Goal: Task Accomplishment & Management: Manage account settings

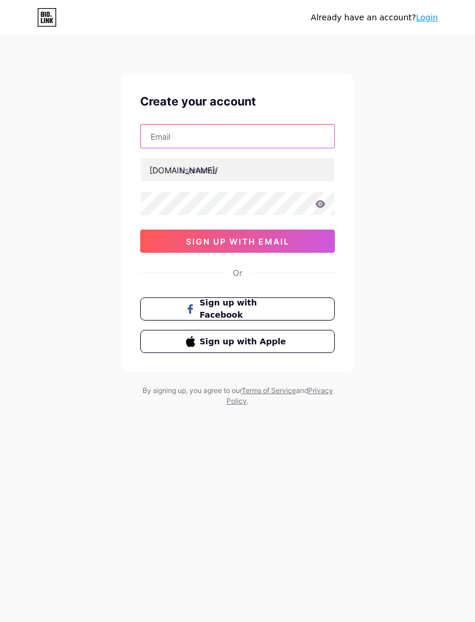
click at [297, 139] on input "text" at bounding box center [238, 136] width 194 height 23
type input "L"
type input "labrasanegra@gmail.com"
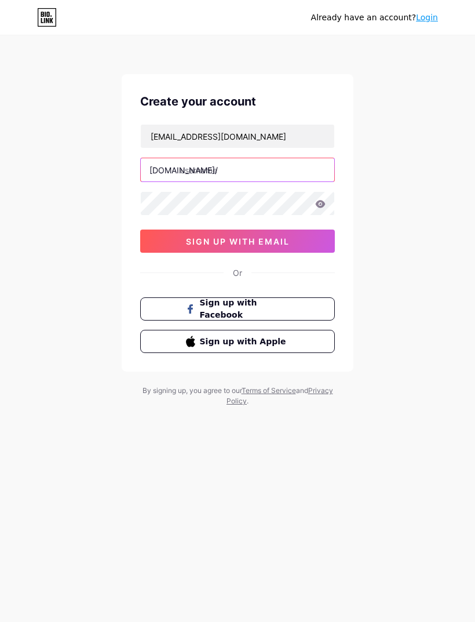
click at [279, 180] on input "text" at bounding box center [238, 169] width 194 height 23
type input "labrasanegra"
click at [324, 207] on icon at bounding box center [320, 204] width 10 height 8
click at [323, 207] on icon at bounding box center [320, 204] width 10 height 8
click at [314, 242] on button "sign up with email" at bounding box center [237, 241] width 195 height 23
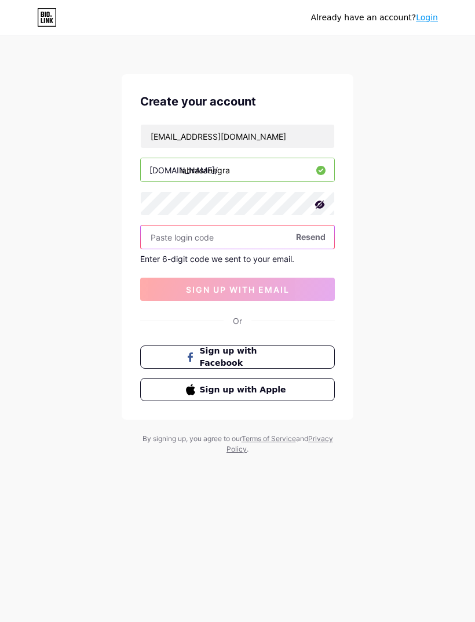
click at [270, 239] on input "text" at bounding box center [238, 236] width 194 height 23
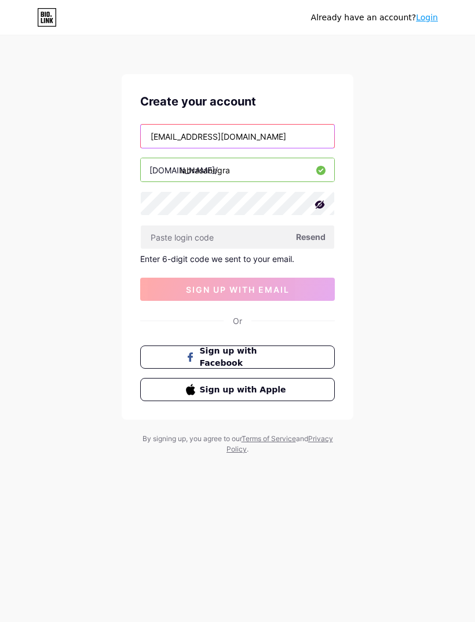
click at [290, 139] on input "labrasanegra@gmail.com" at bounding box center [238, 136] width 194 height 23
type input "[EMAIL_ADDRESS][DOMAIN_NAME]"
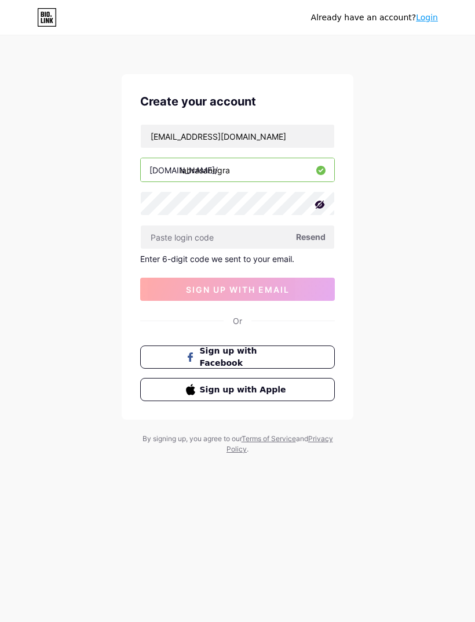
click at [318, 238] on span "Resend" at bounding box center [311, 237] width 30 height 12
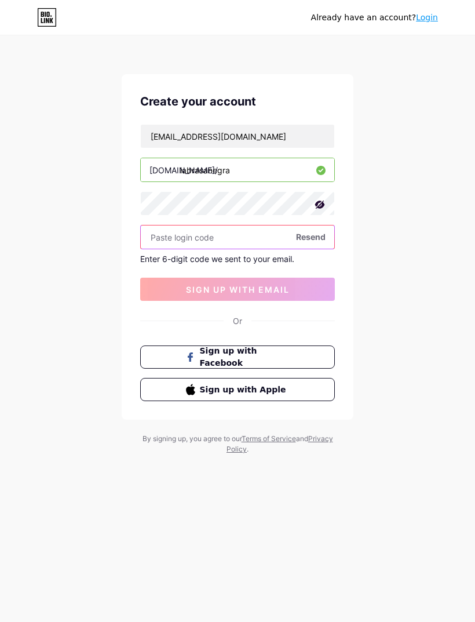
click at [241, 247] on input "text" at bounding box center [238, 236] width 194 height 23
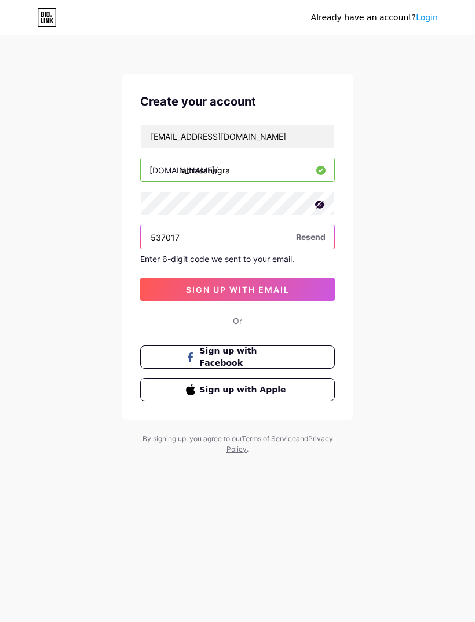
type input "537017"
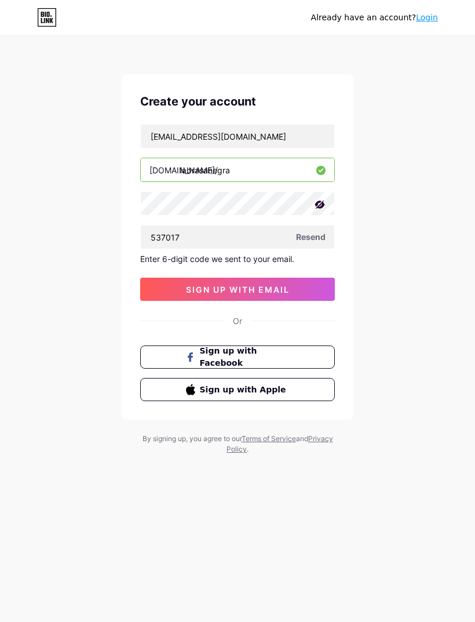
click at [291, 290] on button "sign up with email" at bounding box center [237, 289] width 195 height 23
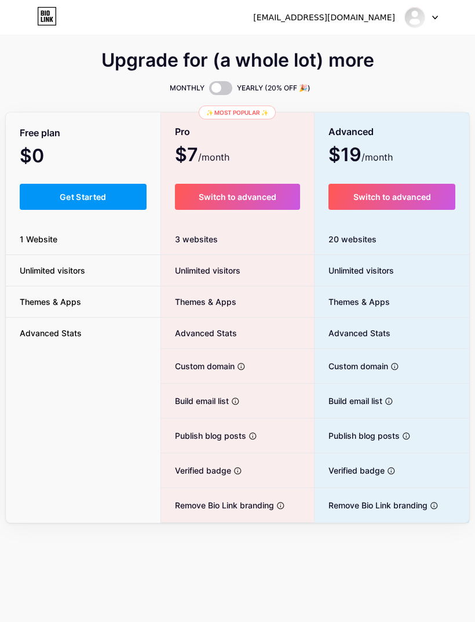
click at [116, 197] on button "Get Started" at bounding box center [83, 197] width 127 height 26
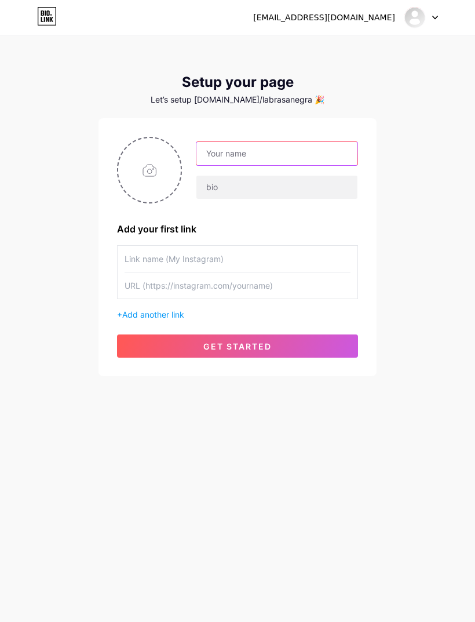
click at [323, 161] on input "text" at bounding box center [276, 153] width 161 height 23
type input "La Brasa Negra"
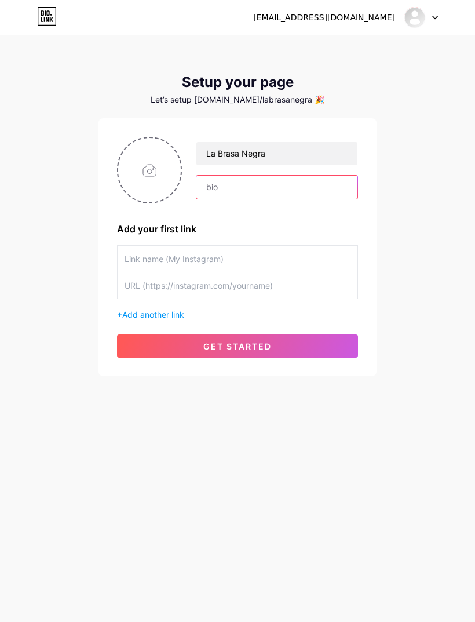
click at [327, 198] on input "text" at bounding box center [276, 187] width 161 height 23
click at [307, 260] on input "text" at bounding box center [238, 259] width 226 height 26
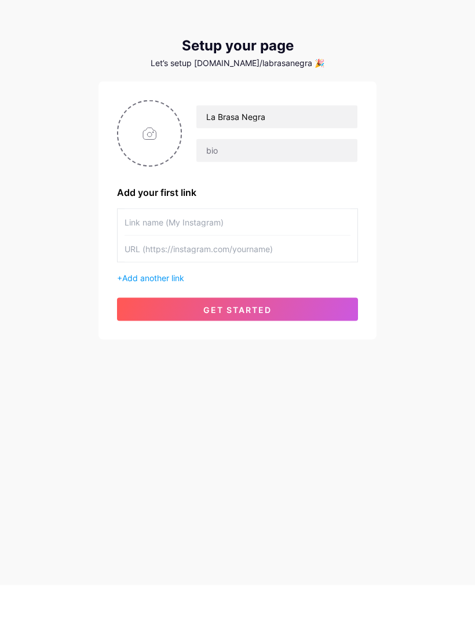
type input "M"
type input "REVISA NUESTRO MENÚ"
click at [221, 272] on input "text" at bounding box center [238, 285] width 226 height 26
click at [202, 272] on input "text" at bounding box center [238, 285] width 226 height 26
paste input "[URL][DOMAIN_NAME]"
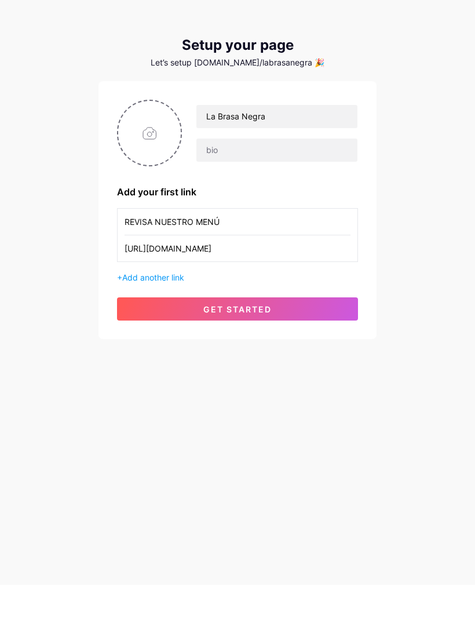
type input "[URL][DOMAIN_NAME]"
click at [275, 334] on button "get started" at bounding box center [237, 345] width 241 height 23
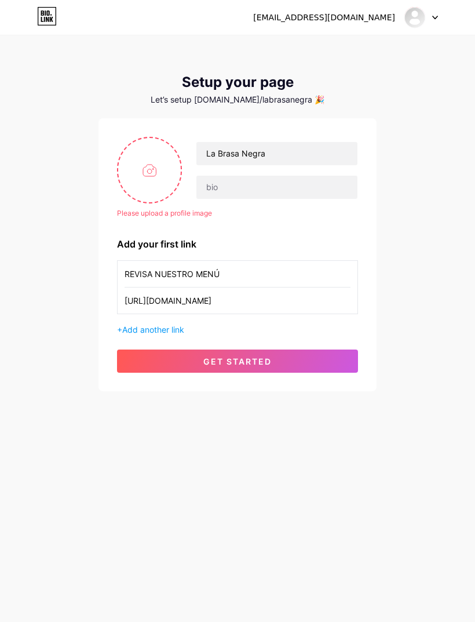
click at [161, 144] on input "file" at bounding box center [149, 170] width 63 height 64
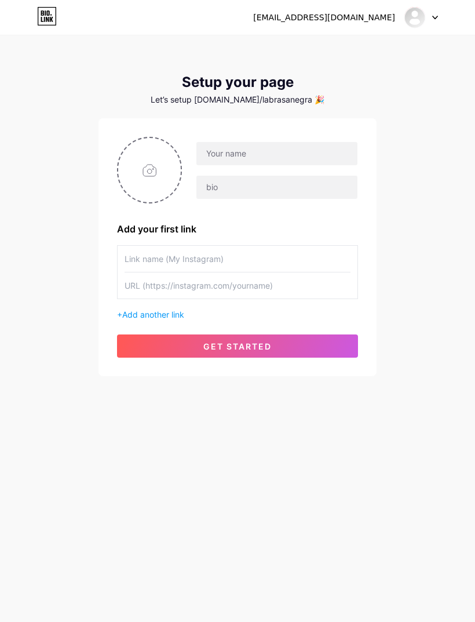
click at [156, 174] on input "file" at bounding box center [149, 170] width 63 height 64
type input "C:\fakepath\IMG_0350.jpeg"
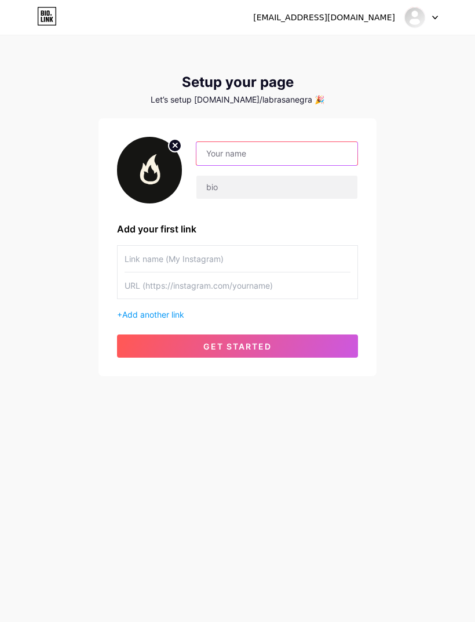
click at [274, 155] on input "text" at bounding box center [276, 153] width 161 height 23
type input "La Brasa Negra"
click at [422, 243] on div "[EMAIL_ADDRESS][DOMAIN_NAME] Dashboard Logout Setup your page Let’s setup [DOMA…" at bounding box center [237, 206] width 475 height 413
click at [192, 262] on input "text" at bounding box center [238, 259] width 226 height 26
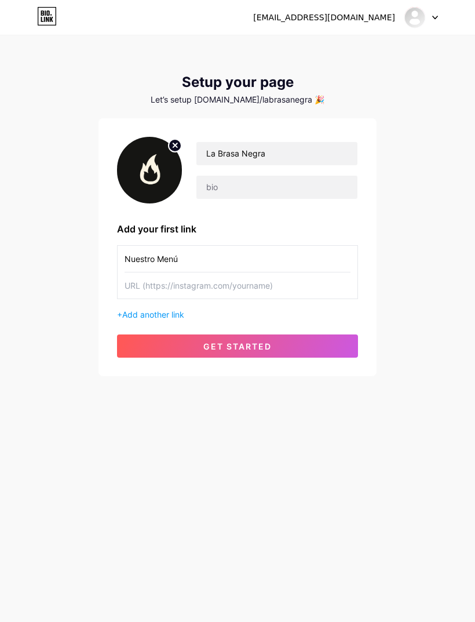
type input "Nuestro Menú"
click at [254, 290] on input "text" at bounding box center [238, 285] width 226 height 26
click at [210, 289] on input "text" at bounding box center [238, 285] width 226 height 26
paste input "[URL][DOMAIN_NAME]"
type input "[URL][DOMAIN_NAME]"
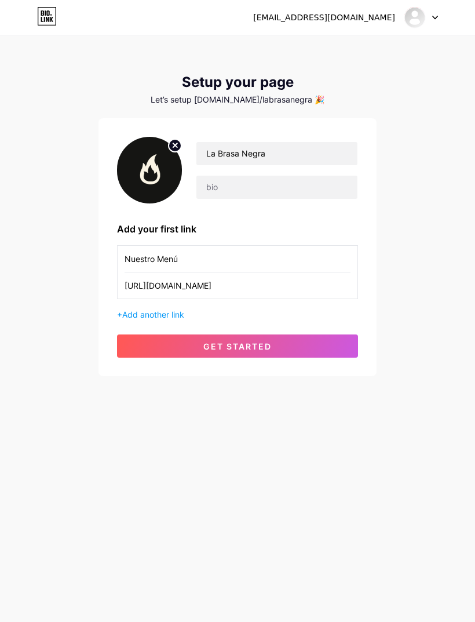
click at [250, 350] on span "get started" at bounding box center [237, 346] width 68 height 10
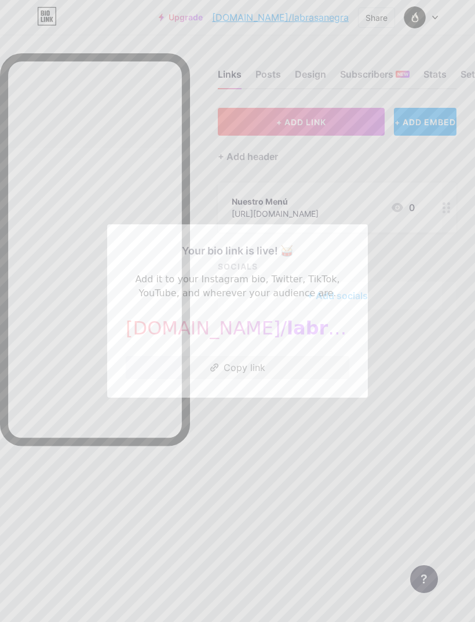
click at [254, 379] on button "Copy link" at bounding box center [238, 367] width 224 height 23
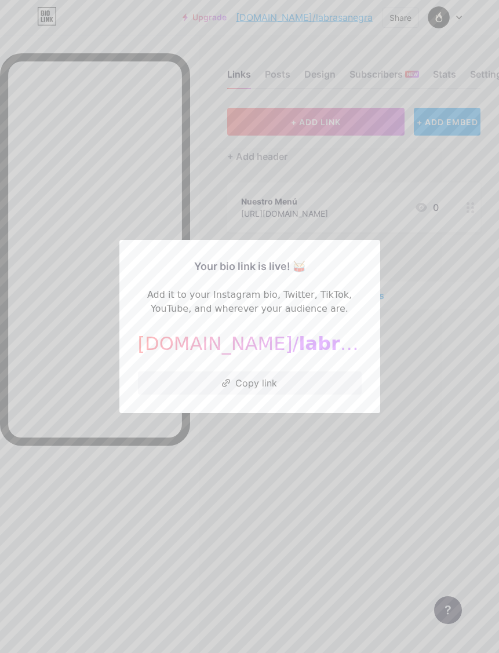
click at [327, 463] on div at bounding box center [249, 326] width 499 height 653
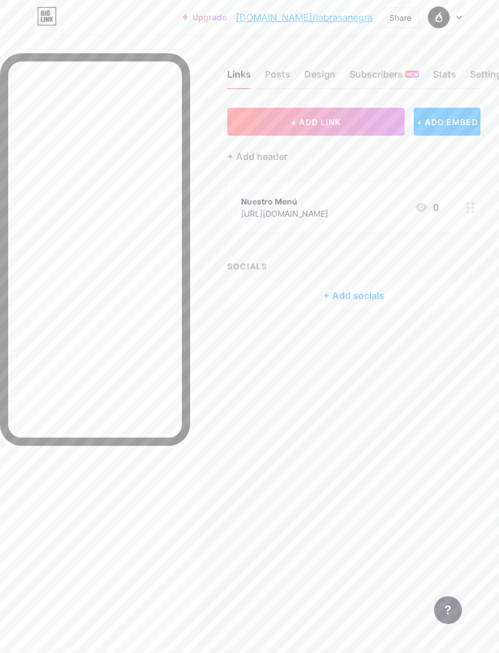
click at [323, 221] on div "Nuestro Menú [URL][DOMAIN_NAME] 0" at bounding box center [353, 208] width 253 height 50
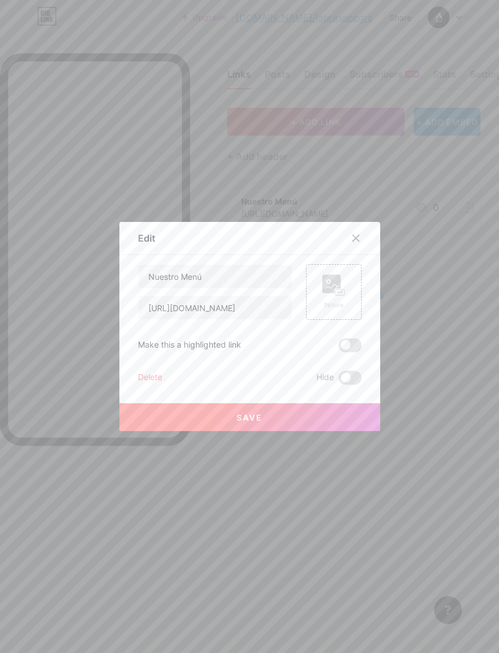
click at [326, 78] on div at bounding box center [249, 326] width 499 height 653
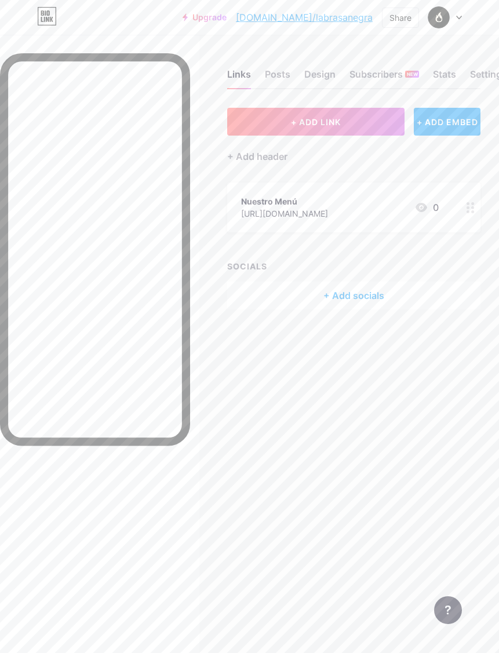
click at [311, 82] on div "Design" at bounding box center [319, 77] width 31 height 21
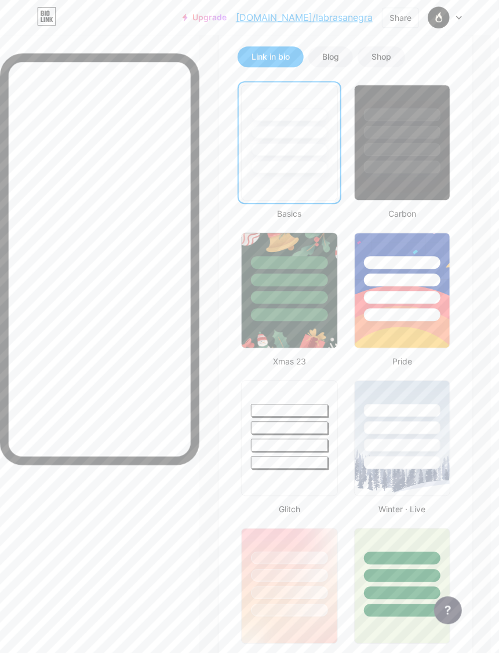
scroll to position [338, 9]
click at [430, 201] on div at bounding box center [402, 143] width 96 height 116
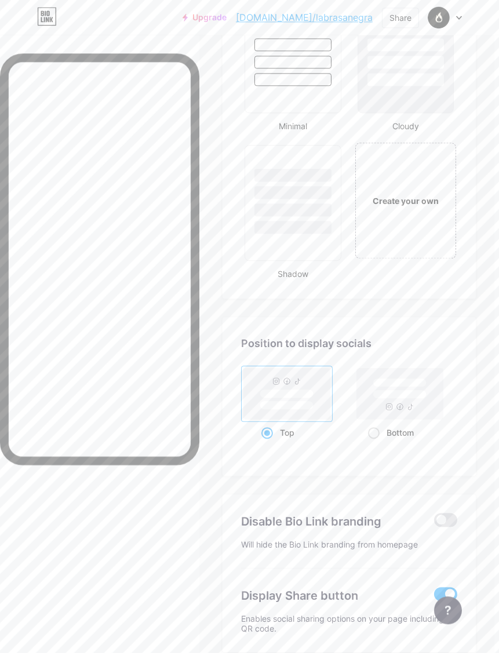
scroll to position [1903, 5]
click at [427, 416] on rect at bounding box center [399, 393] width 86 height 51
click at [375, 443] on input "Bottom" at bounding box center [371, 447] width 8 height 8
radio input "true"
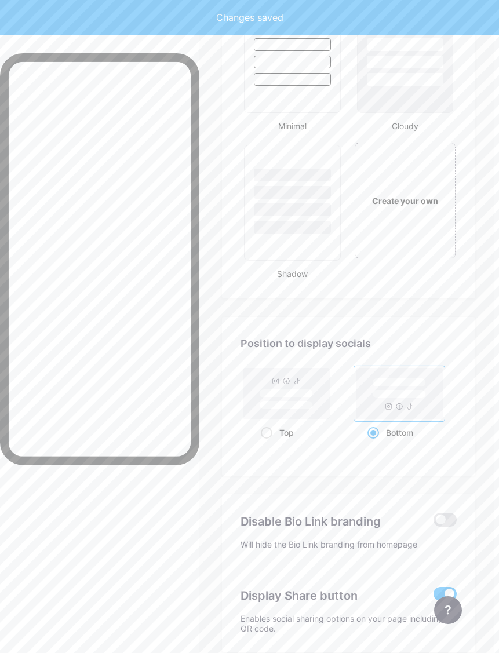
click at [267, 436] on span at bounding box center [267, 433] width 12 height 12
click at [267, 443] on input "Top" at bounding box center [265, 447] width 8 height 8
radio input "true"
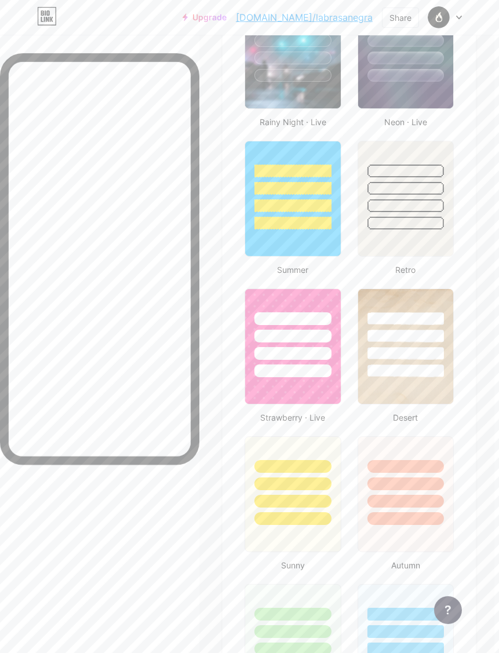
scroll to position [1021, 5]
click at [420, 400] on img at bounding box center [405, 346] width 95 height 115
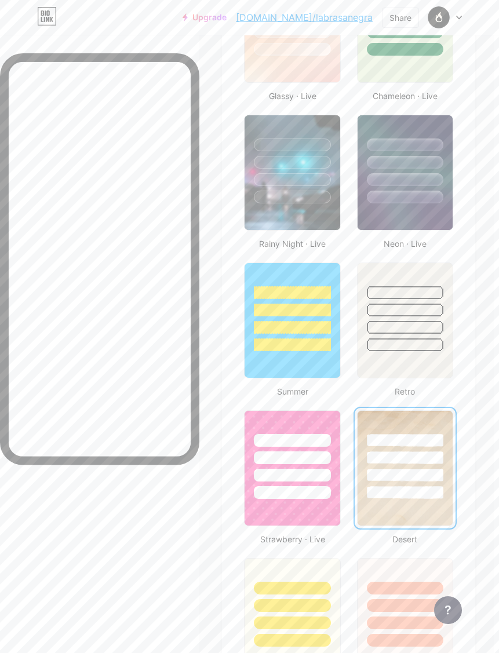
scroll to position [900, 5]
click at [431, 372] on img at bounding box center [405, 320] width 95 height 115
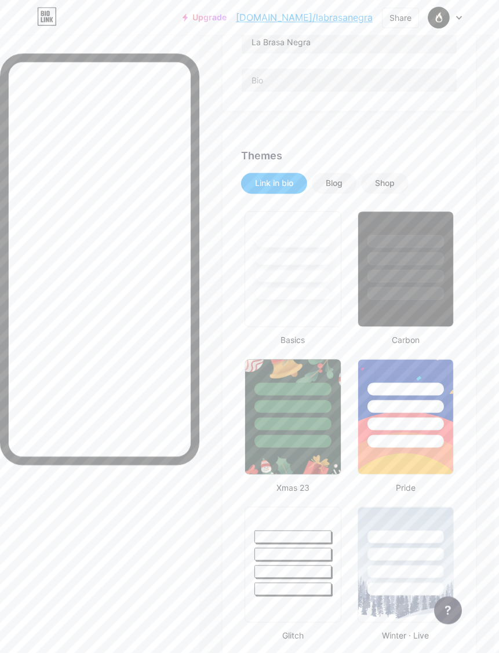
click at [428, 326] on div at bounding box center [406, 269] width 96 height 116
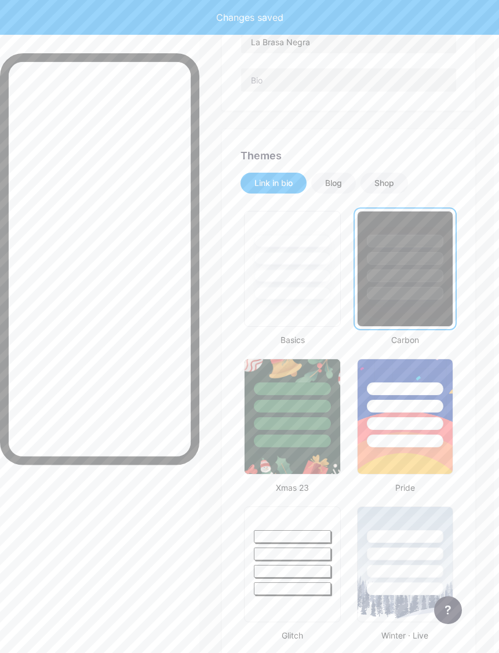
click at [350, 187] on div "Blog" at bounding box center [333, 183] width 45 height 21
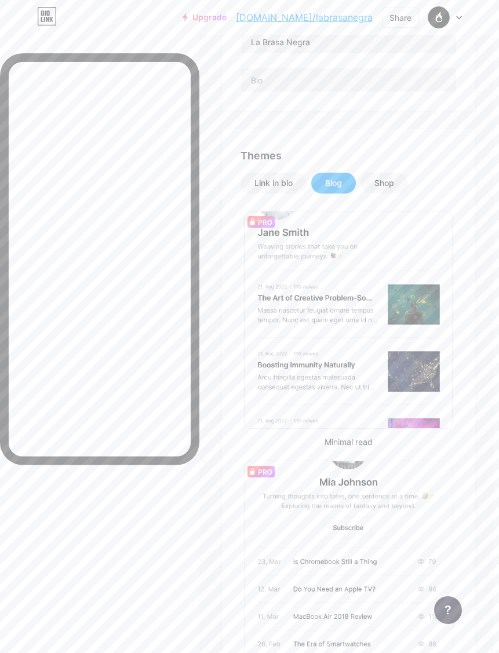
click at [394, 183] on div "Shop" at bounding box center [384, 183] width 20 height 12
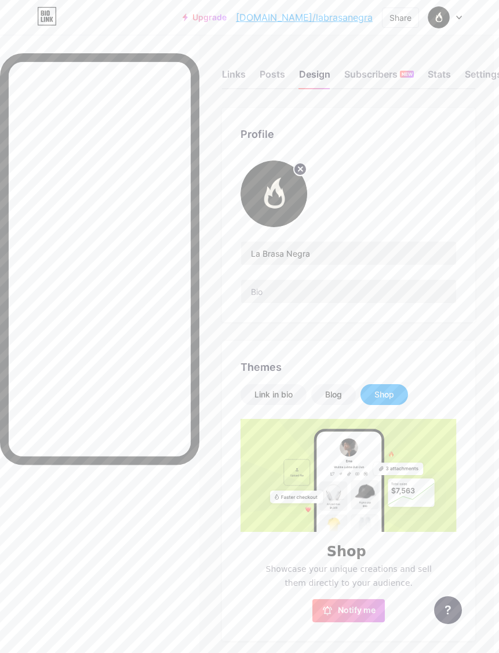
scroll to position [33, 5]
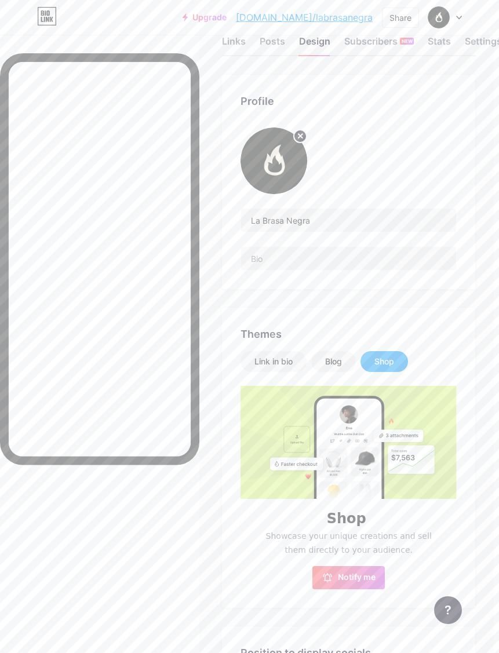
click at [282, 364] on div "Link in bio" at bounding box center [273, 362] width 38 height 12
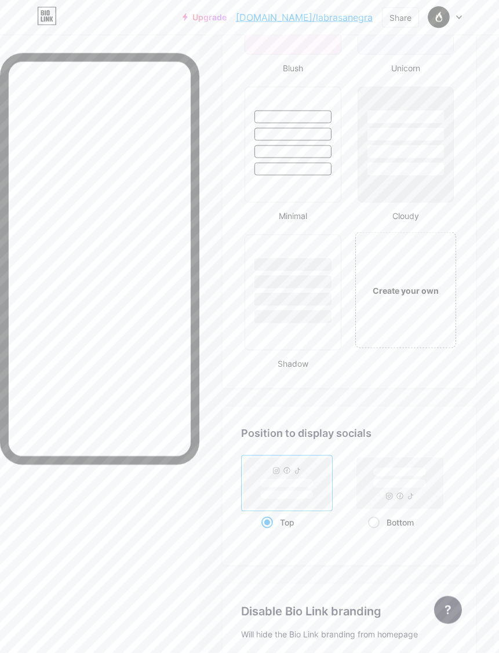
click at [422, 300] on div "Create your own" at bounding box center [405, 290] width 101 height 116
click at [423, 299] on div "Create your own" at bounding box center [405, 290] width 101 height 116
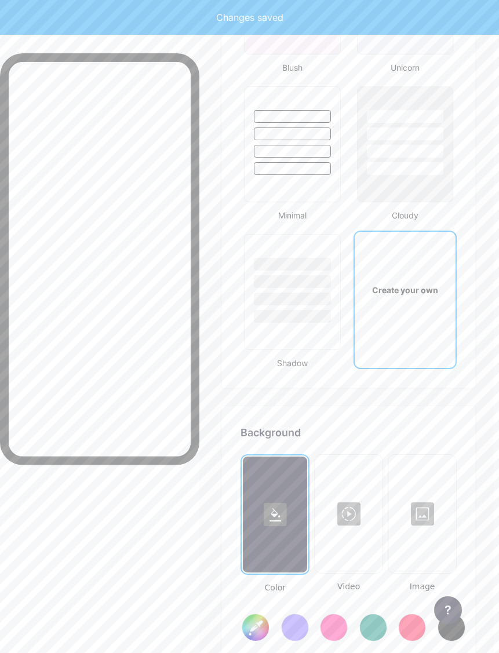
type input "#ffffff"
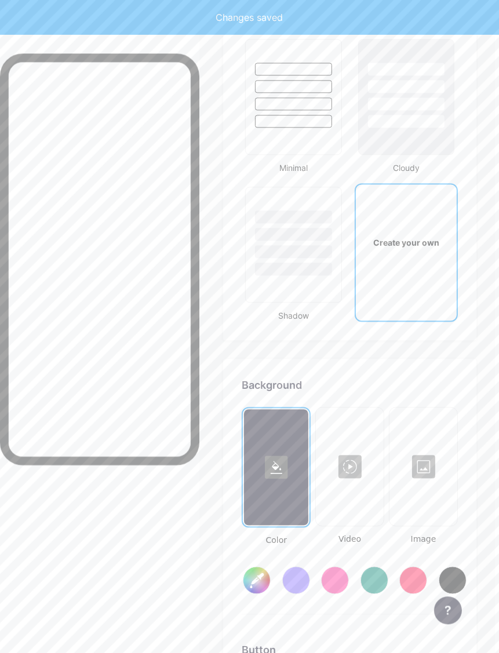
scroll to position [2009, 2]
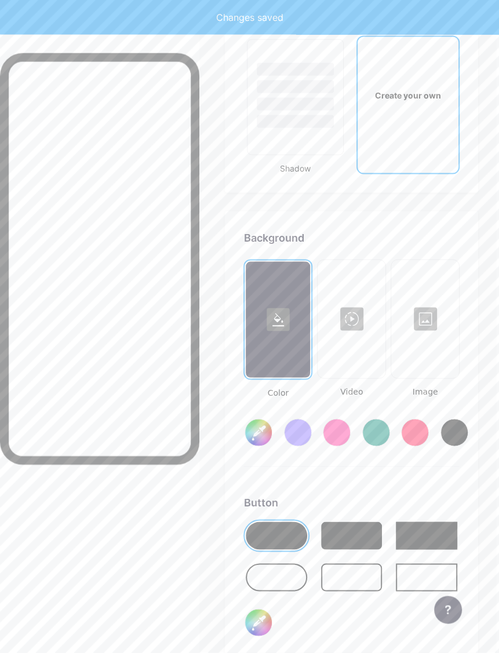
type input "#ffffff"
type input "#000000"
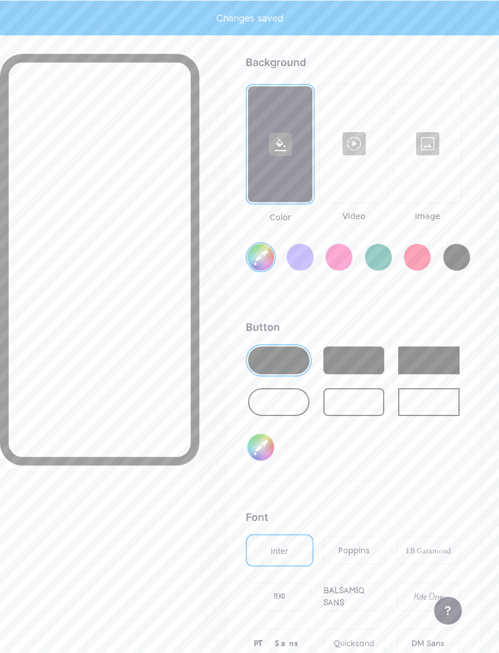
scroll to position [2185, 0]
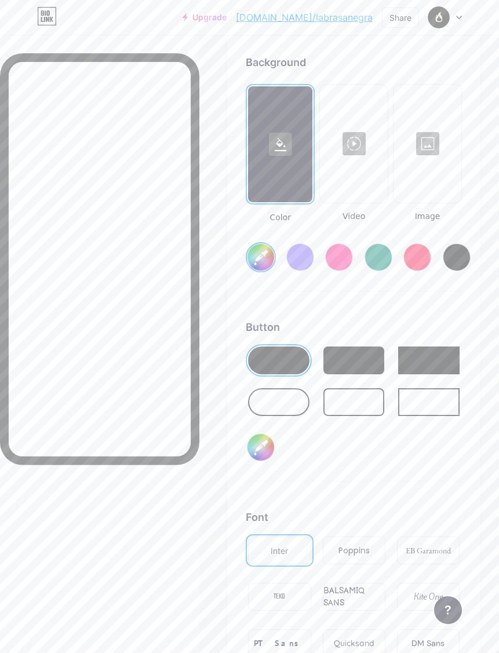
click at [380, 370] on div at bounding box center [353, 361] width 61 height 28
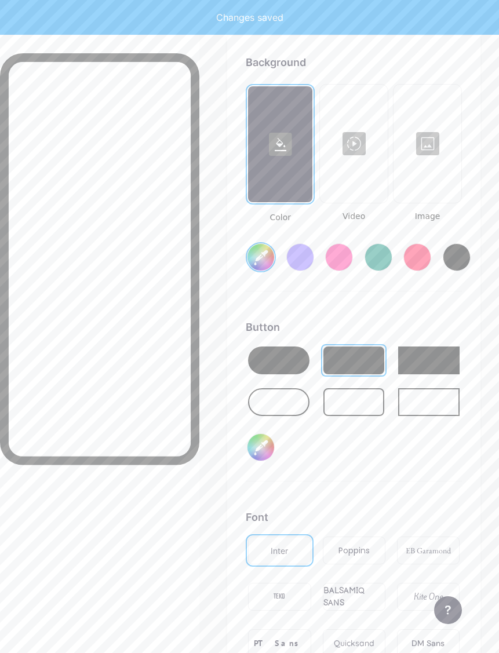
click at [443, 366] on div at bounding box center [428, 361] width 61 height 28
type input "#ffffff"
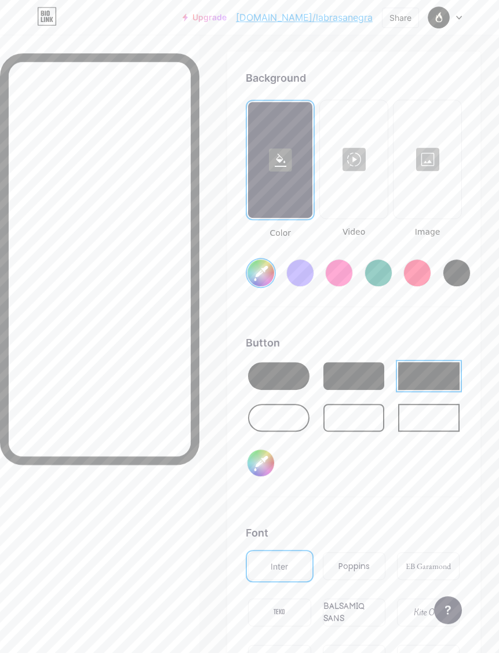
scroll to position [2169, 0]
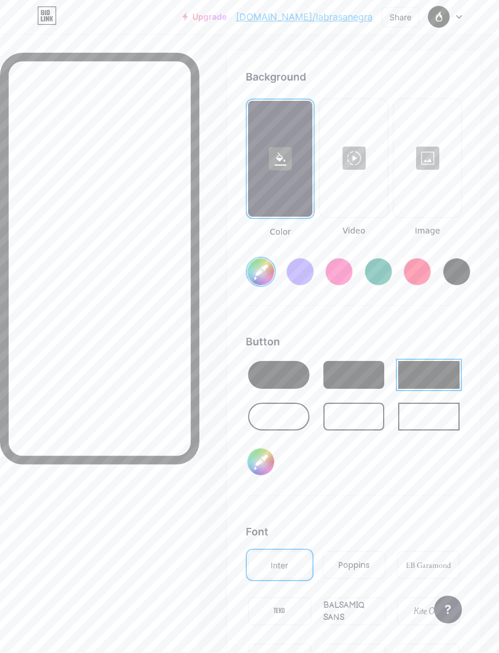
click at [358, 170] on div at bounding box center [353, 159] width 65 height 116
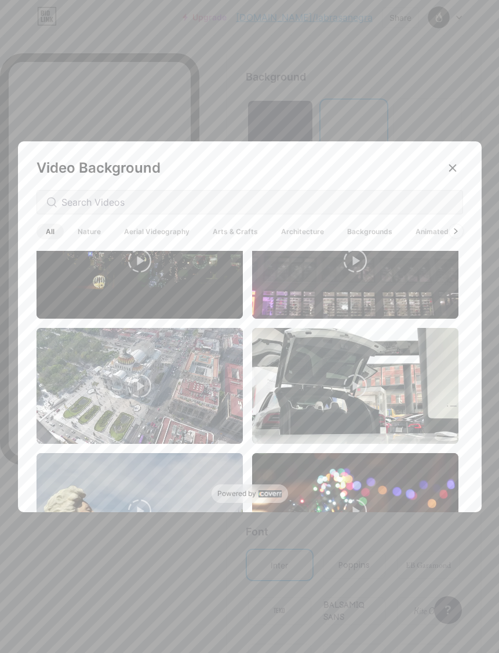
scroll to position [74, 0]
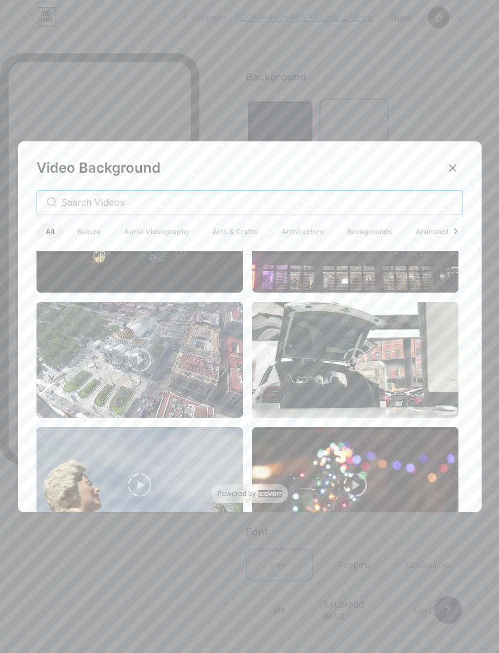
click at [364, 209] on input "text" at bounding box center [257, 202] width 392 height 14
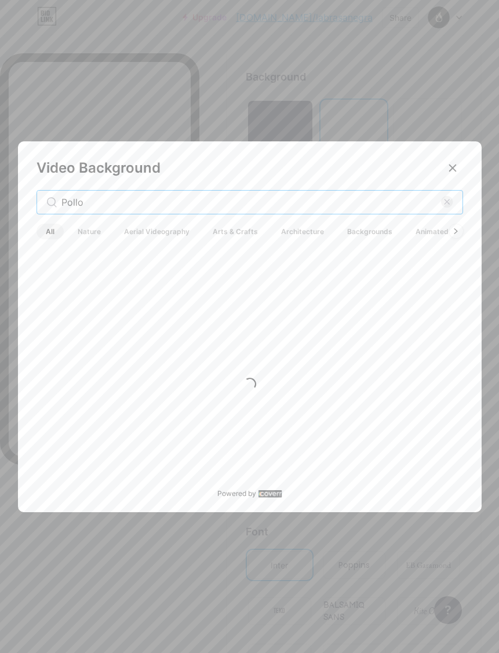
scroll to position [0, 0]
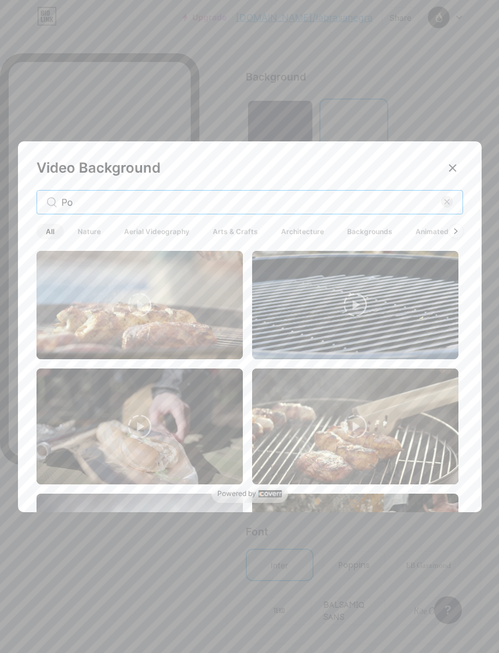
type input "P"
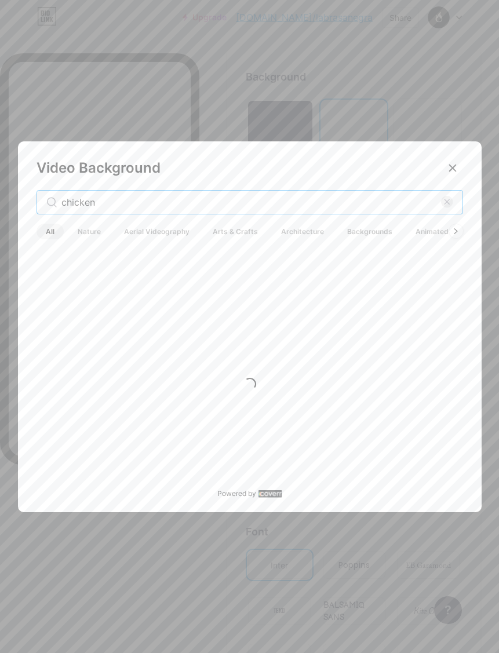
type input "chicken"
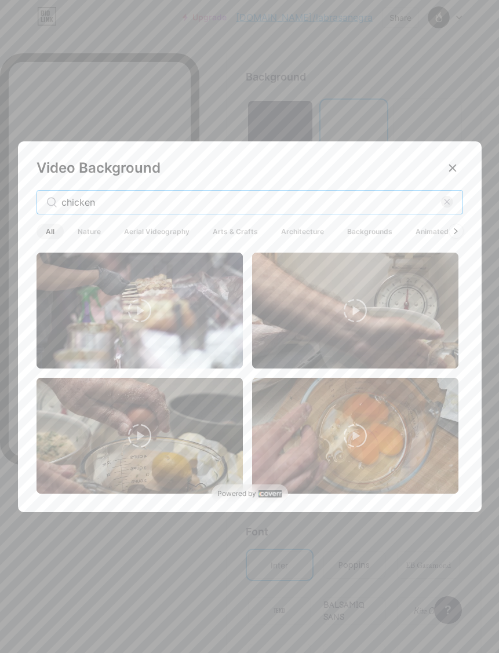
scroll to position [1361, 0]
click at [449, 173] on icon at bounding box center [452, 167] width 9 height 9
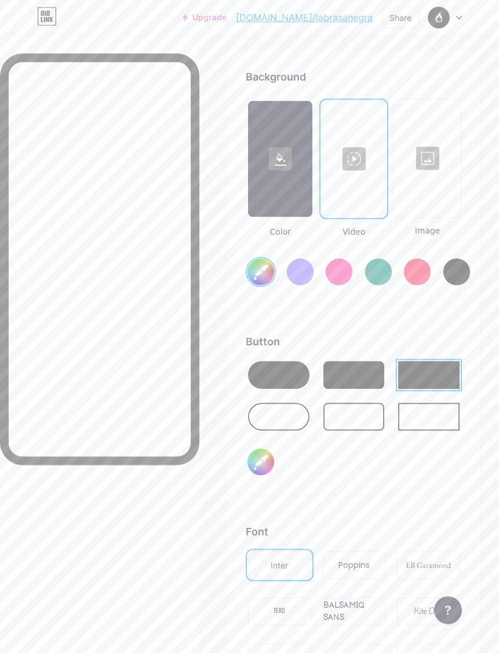
click at [432, 180] on div at bounding box center [427, 158] width 65 height 116
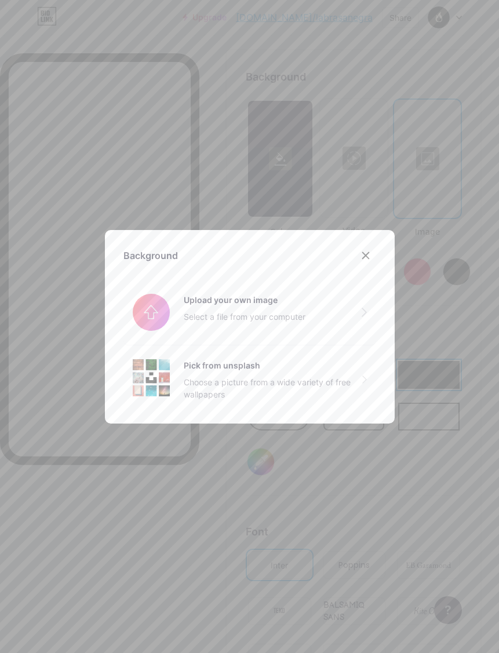
click at [333, 334] on input "file" at bounding box center [249, 312] width 253 height 65
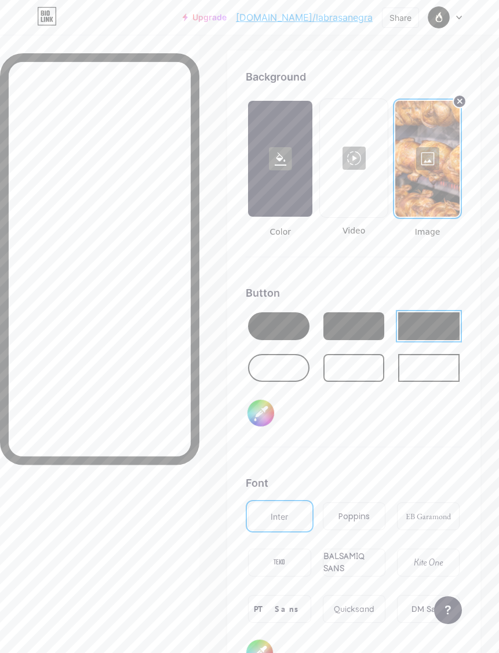
click at [432, 376] on div at bounding box center [428, 368] width 61 height 28
click at [423, 327] on div at bounding box center [428, 326] width 61 height 28
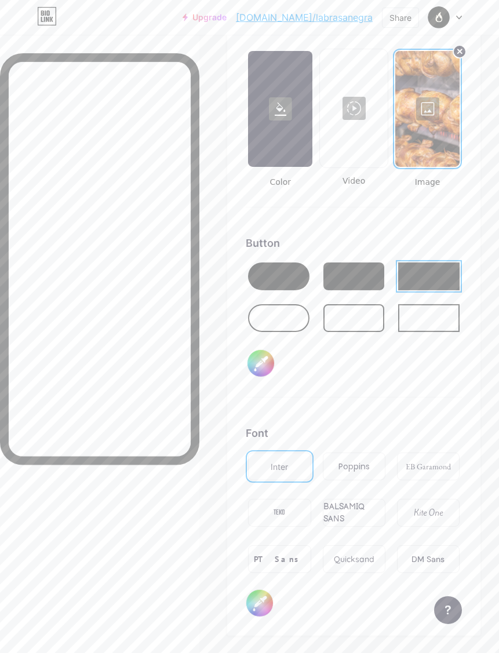
scroll to position [2223, 0]
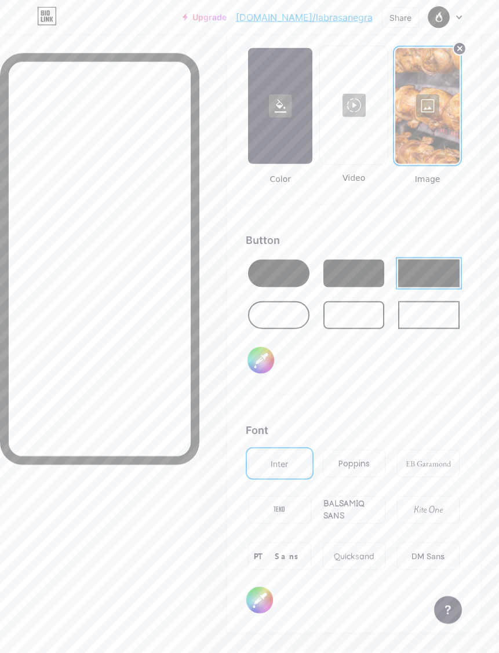
click at [370, 470] on div "Poppins" at bounding box center [354, 464] width 63 height 28
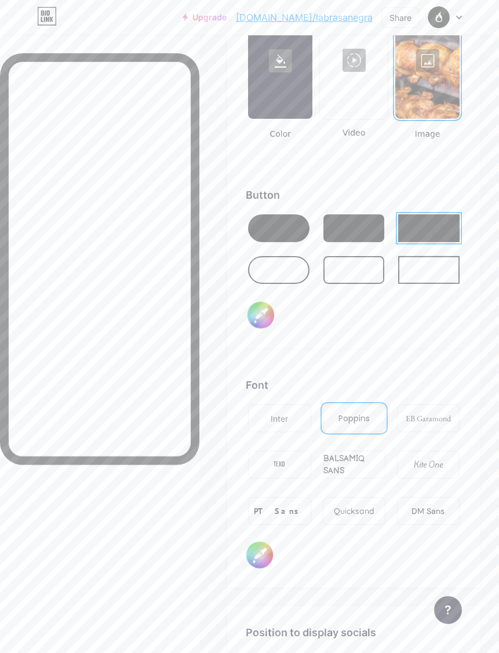
scroll to position [2269, 0]
click at [290, 467] on div "TEKO" at bounding box center [279, 464] width 63 height 28
click at [296, 424] on div "Inter" at bounding box center [279, 418] width 63 height 28
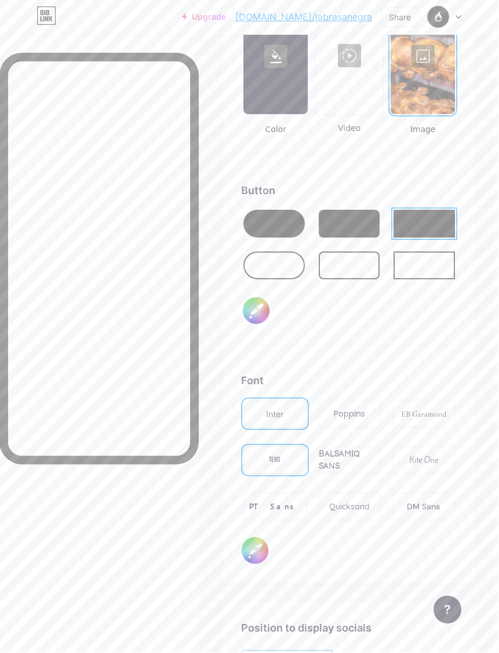
scroll to position [2273, 5]
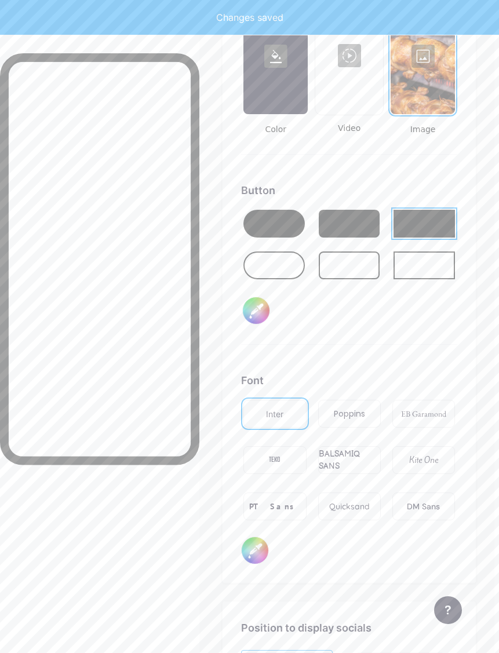
click at [291, 508] on div "PT Sans" at bounding box center [274, 507] width 63 height 28
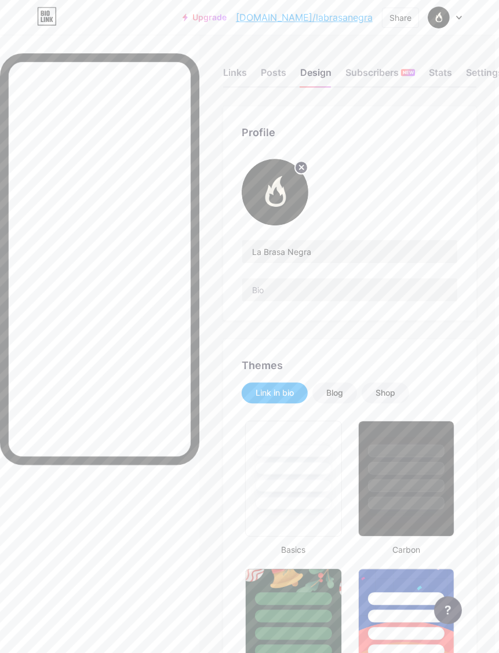
scroll to position [0, 4]
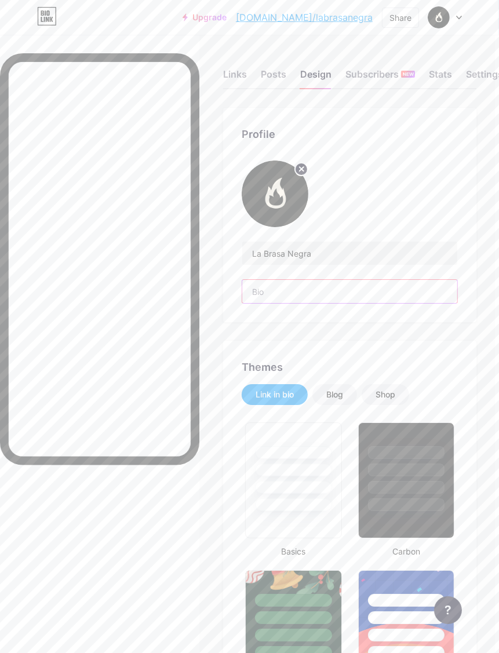
click at [399, 294] on input "text" at bounding box center [349, 291] width 215 height 23
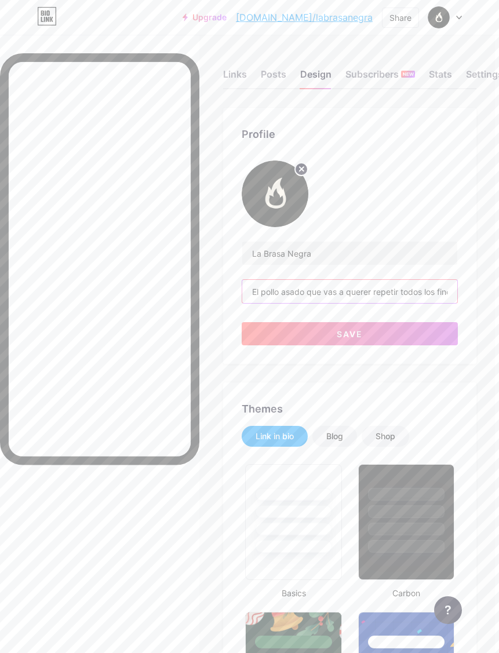
click at [316, 300] on input "El pollo asado que vas a querer repetir todos los fines de semana!" at bounding box center [349, 291] width 215 height 23
click at [400, 296] on input "El pollo asado que vas a querer repetir todos los fines de semana!" at bounding box center [349, 291] width 215 height 23
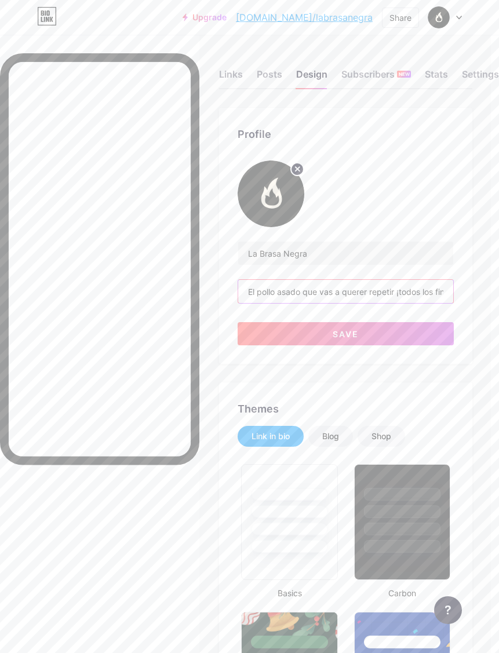
click at [421, 297] on input "El pollo asado que vas a querer repetir ¡todos los fines de semana!" at bounding box center [345, 291] width 215 height 23
click at [352, 336] on span "Save" at bounding box center [346, 334] width 26 height 10
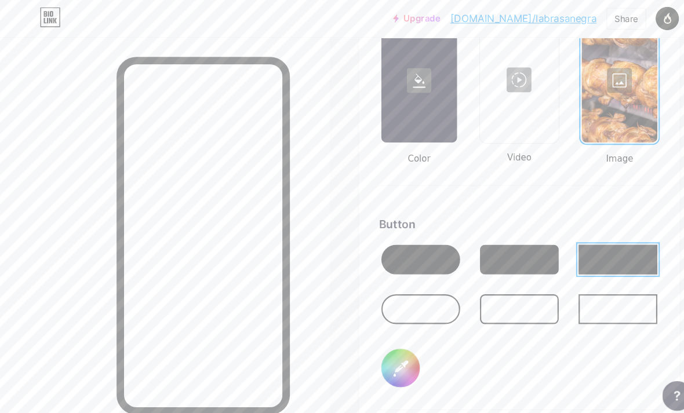
scroll to position [1610, 0]
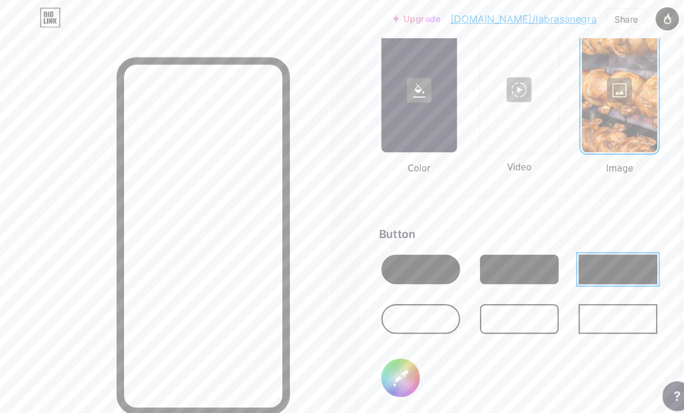
click at [396, 251] on div at bounding box center [393, 252] width 74 height 28
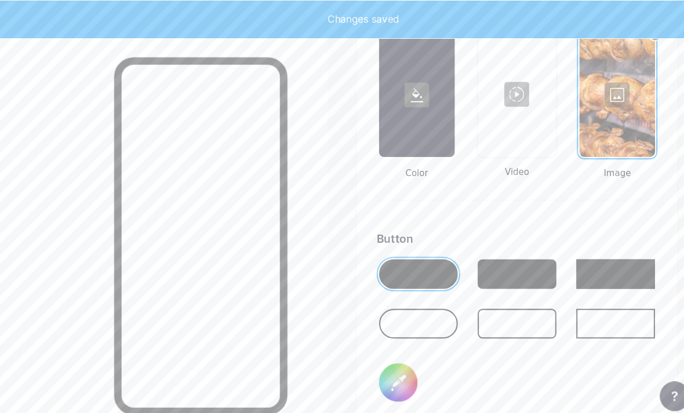
scroll to position [1605, 0]
click at [66, 380] on div at bounding box center [154, 241] width 308 height 413
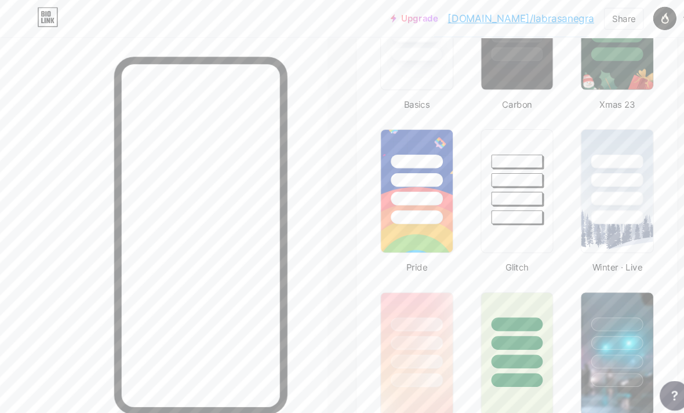
scroll to position [0, 0]
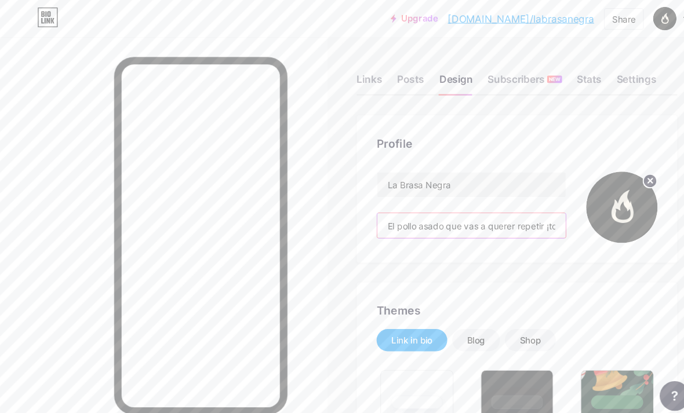
click at [475, 218] on input "El pollo asado que vas a querer repetir ¡todos los fines de semana!" at bounding box center [443, 210] width 176 height 23
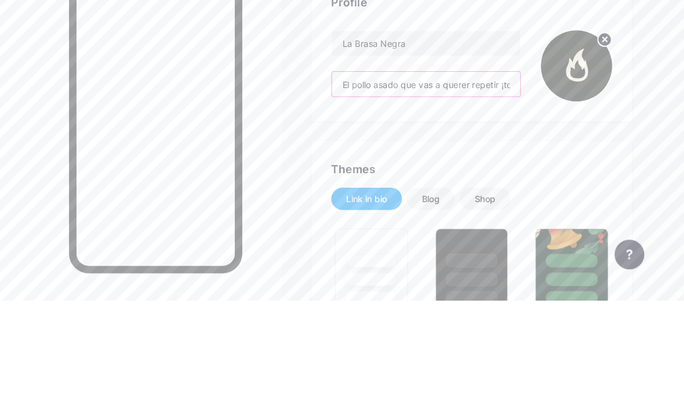
click at [452, 199] on input "El pollo asado que vas a querer repetir ¡todos los fines de semana!" at bounding box center [443, 210] width 176 height 23
click at [464, 199] on input "El pollo asado que vas a querer repetir ¡todos los fines de semana!" at bounding box center [443, 210] width 176 height 23
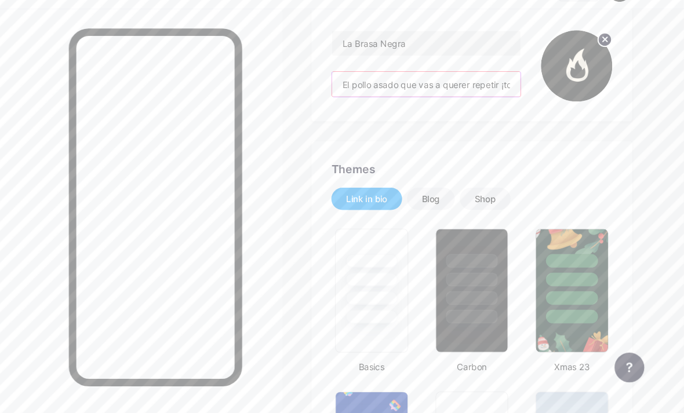
click at [414, 94] on input "El pollo asado que vas a querer repetir ¡todos los fines de semana!" at bounding box center [443, 105] width 176 height 23
click at [355, 94] on input "El pollo asado que vas a querer repetir ¡todos los fines de semana!" at bounding box center [443, 105] width 176 height 23
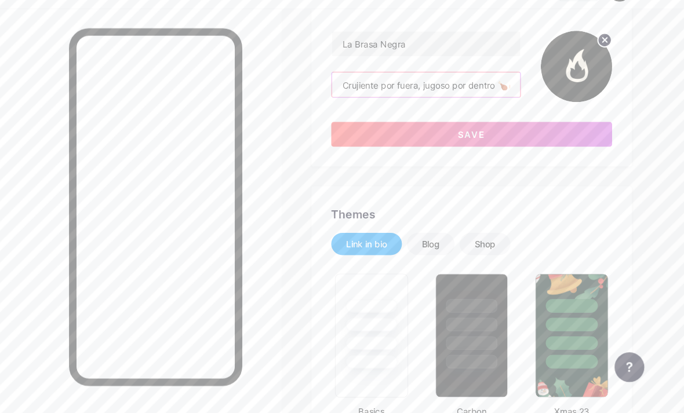
type input "Crujiente por fuera, jugoso por dentro 🍗🔥"
click at [394, 56] on input "La Brasa Negra" at bounding box center [443, 67] width 176 height 23
type input "L"
type input "LA BRASA NEGRA"
click at [475, 141] on button "Save" at bounding box center [485, 152] width 263 height 23
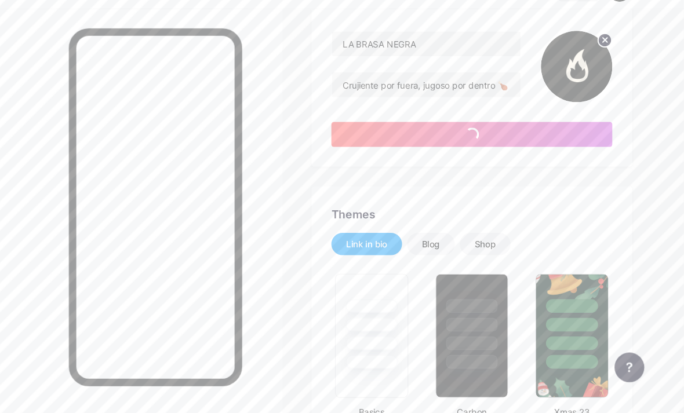
scroll to position [105, 0]
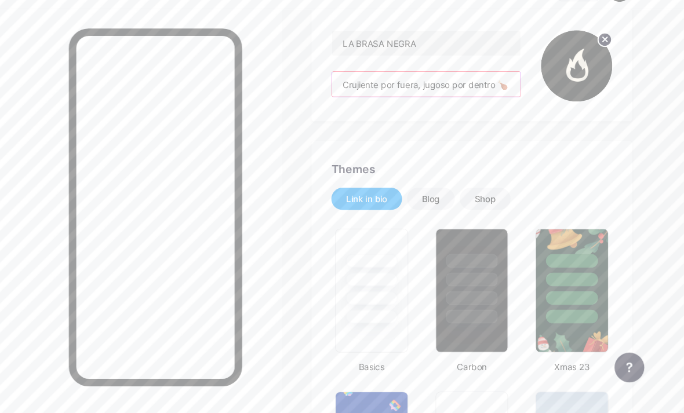
click at [395, 94] on input "Crujiente por fuera, jugoso por dentro 🍗🔥" at bounding box center [443, 105] width 176 height 23
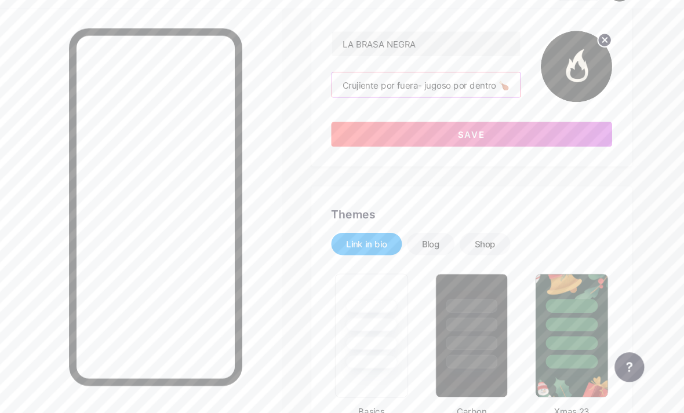
click at [475, 94] on input "Crujiente por fuera- jugoso por dentro 🍗🔥" at bounding box center [443, 105] width 176 height 23
click at [475, 141] on button "Save" at bounding box center [485, 152] width 263 height 23
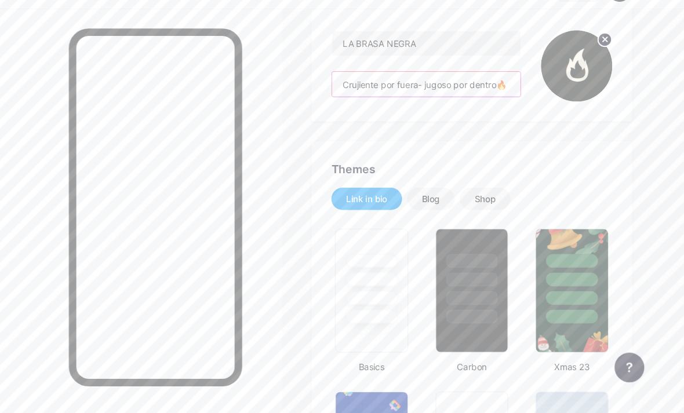
click at [465, 94] on input "Crujiente por fuera- jugoso por dentro🔥" at bounding box center [443, 105] width 176 height 23
click at [393, 94] on input "Crujiente por fuera- jugoso por dentro🔥" at bounding box center [443, 105] width 176 height 23
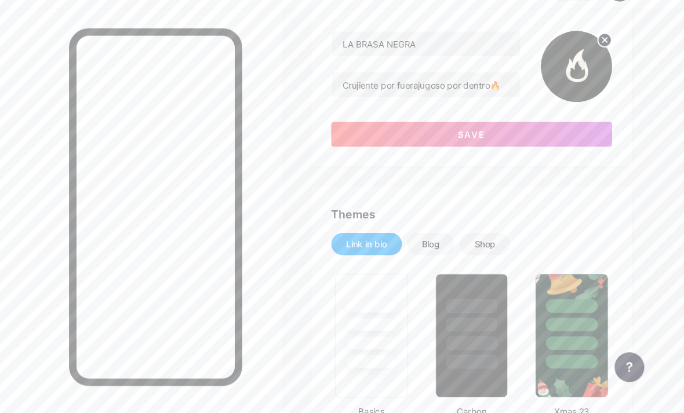
click at [475, 141] on button "Save" at bounding box center [485, 152] width 263 height 23
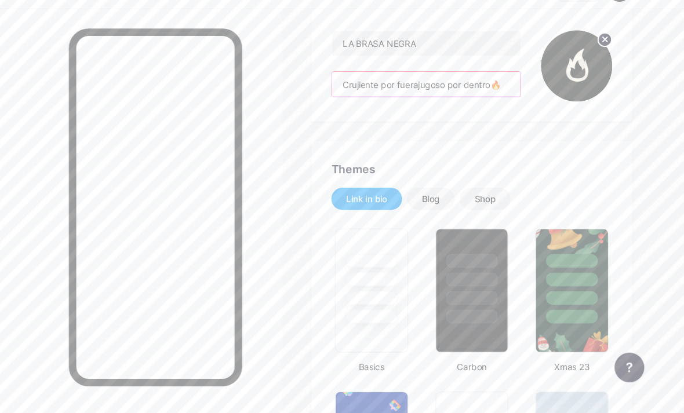
click at [440, 94] on input "Crujiente por fuerajugoso por dentro🔥" at bounding box center [443, 105] width 176 height 23
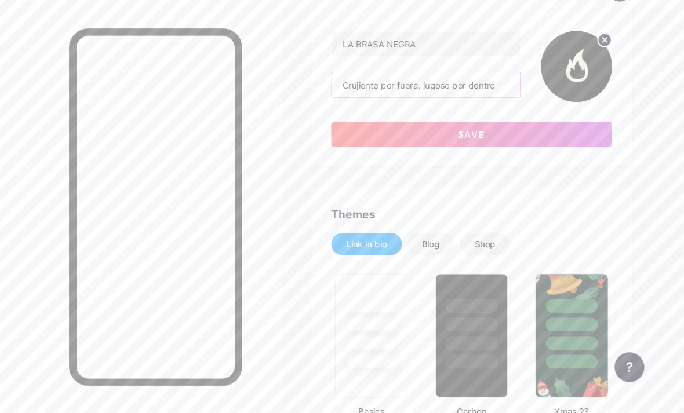
click at [475, 141] on button "Save" at bounding box center [485, 152] width 263 height 23
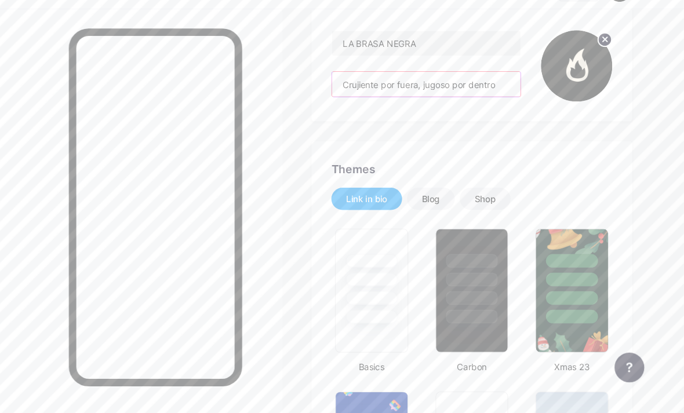
click at [355, 94] on input "Crujiente por fuera, jugoso por dentro" at bounding box center [443, 105] width 176 height 23
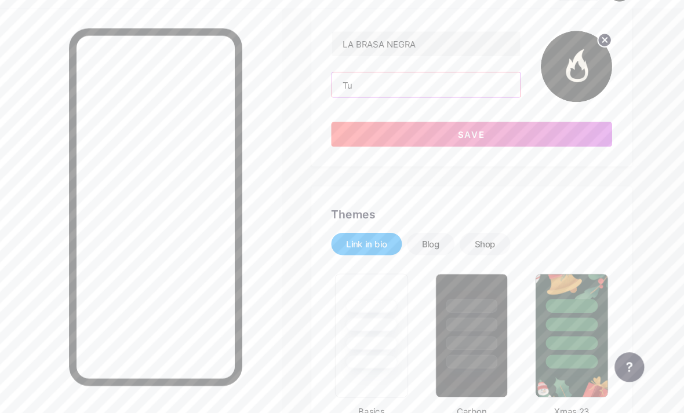
type input "T"
type input "El pollo asado que vas a querer repetir todos los fines de semana!"
click at [475, 141] on button "Save" at bounding box center [485, 152] width 263 height 23
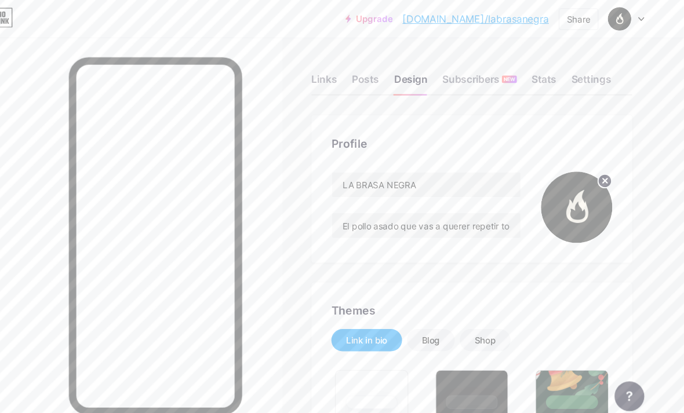
scroll to position [0, 0]
click at [475, 71] on div "Settings" at bounding box center [596, 77] width 37 height 21
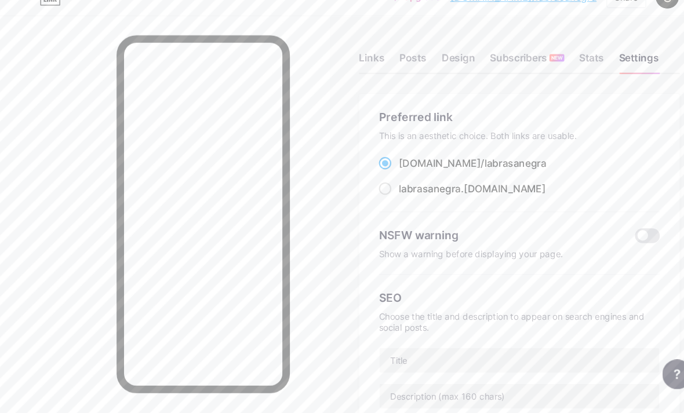
click at [361, 190] on label "labrasanegra .[DOMAIN_NAME]" at bounding box center [432, 197] width 156 height 14
click at [373, 203] on input "labrasanegra .[DOMAIN_NAME]" at bounding box center [377, 207] width 8 height 8
radio input "true"
click at [360, 167] on span at bounding box center [360, 173] width 12 height 12
click at [373, 180] on input "[DOMAIN_NAME]/ labrasanegra" at bounding box center [377, 184] width 8 height 8
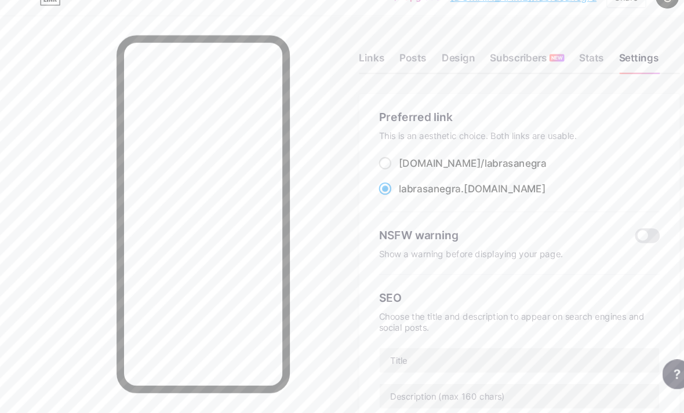
radio input "true"
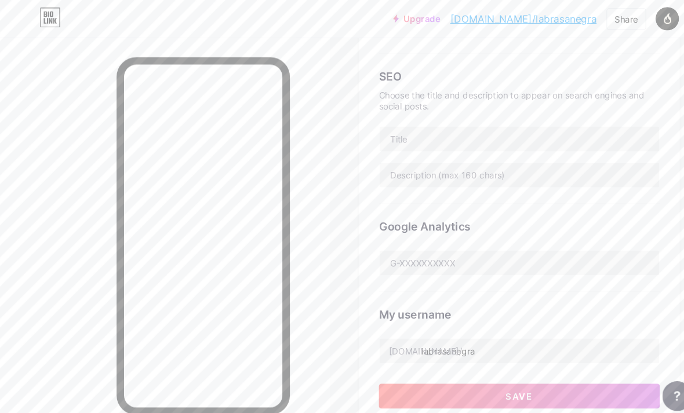
scroll to position [217, 0]
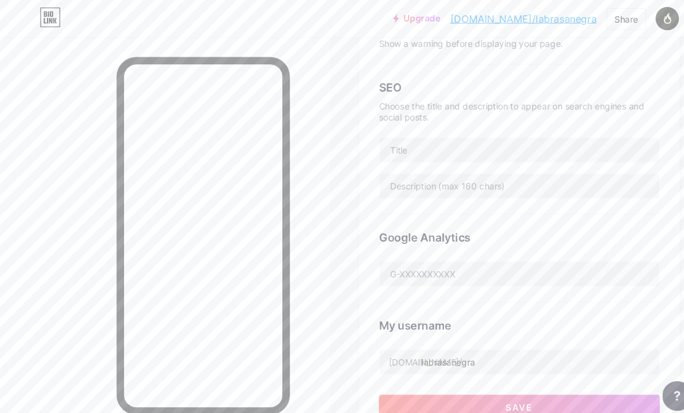
click at [475, 382] on button "Save" at bounding box center [485, 380] width 263 height 23
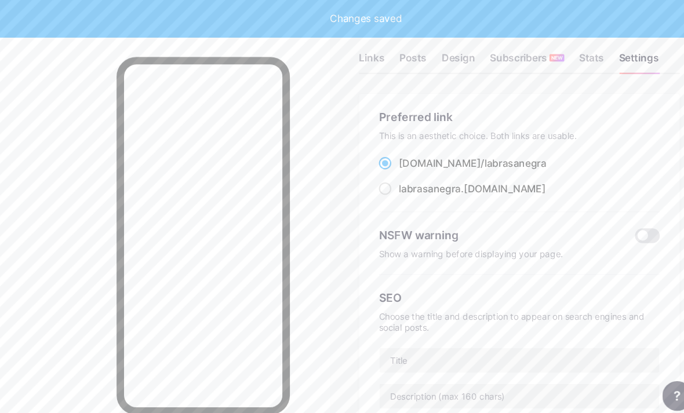
scroll to position [0, 0]
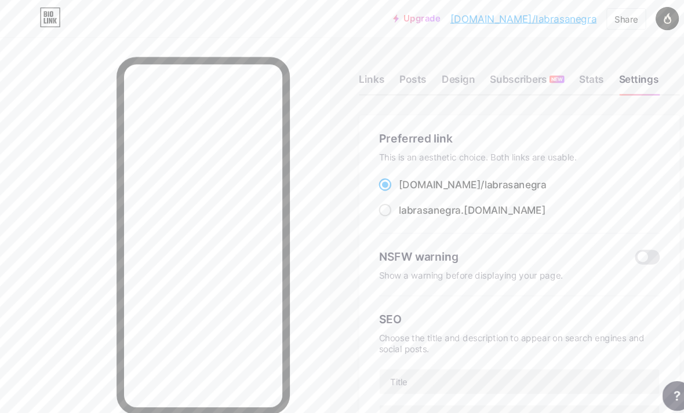
click at [350, 74] on div "Links" at bounding box center [348, 77] width 24 height 21
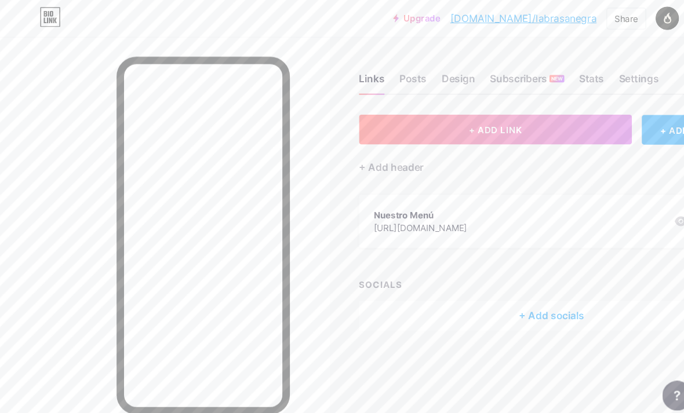
scroll to position [29, 0]
click at [475, 282] on div "+ Add socials" at bounding box center [516, 296] width 360 height 28
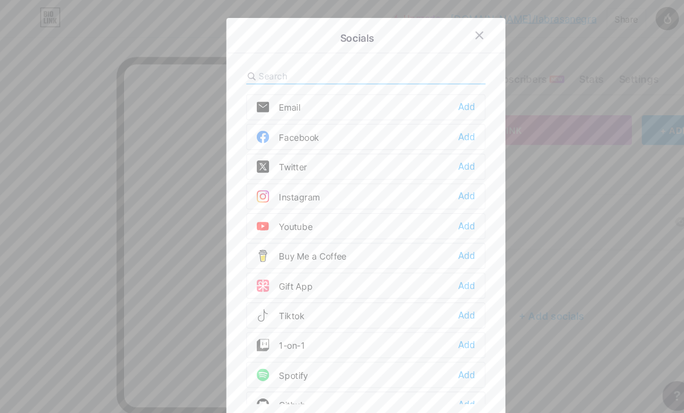
click at [441, 134] on div "Add" at bounding box center [436, 128] width 16 height 12
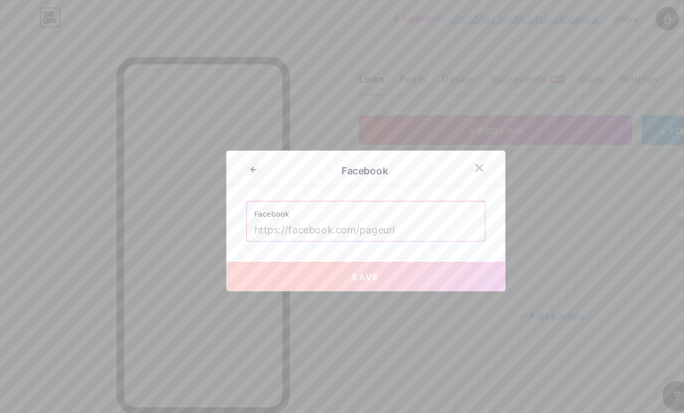
click at [409, 225] on input "text" at bounding box center [342, 216] width 209 height 20
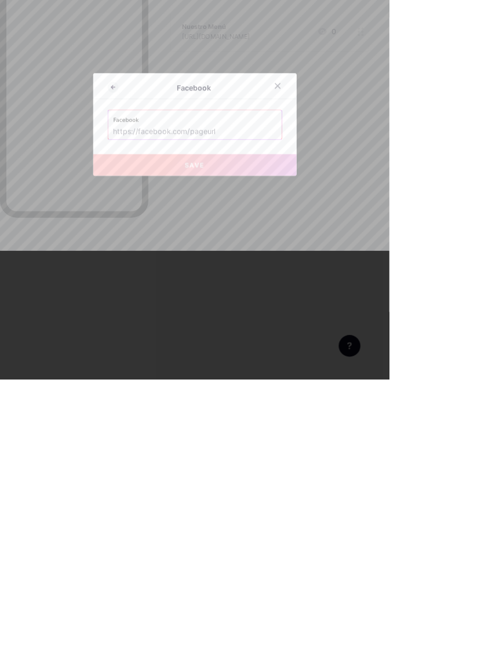
scroll to position [29, 9]
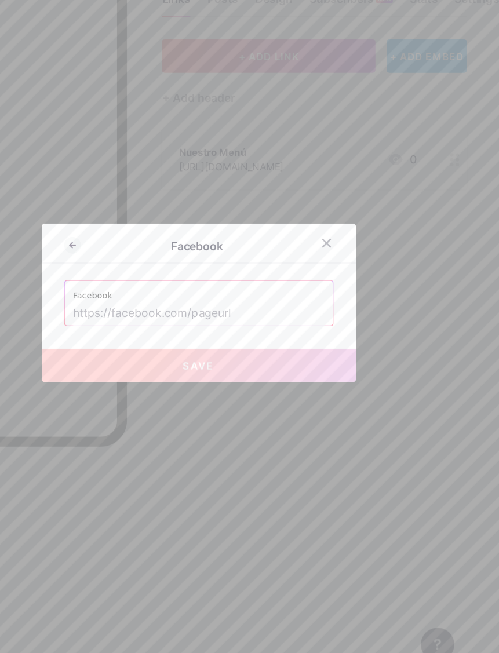
click at [234, 326] on input "text" at bounding box center [249, 336] width 209 height 20
paste input "[URL][DOMAIN_NAME]?"
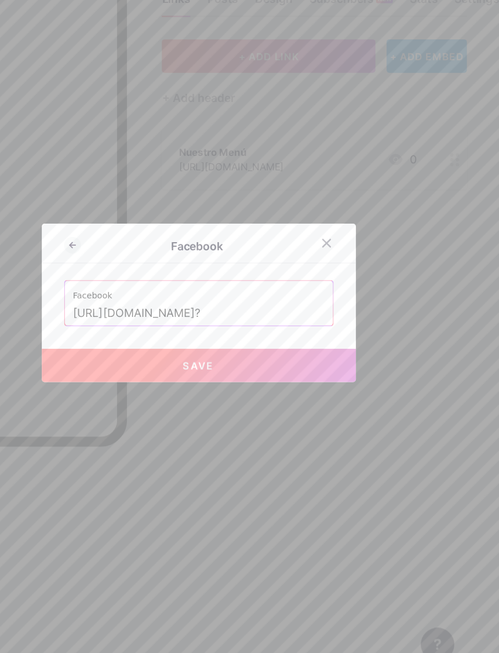
type input "[URL][DOMAIN_NAME]?"
click at [206, 365] on button "Save" at bounding box center [249, 379] width 261 height 28
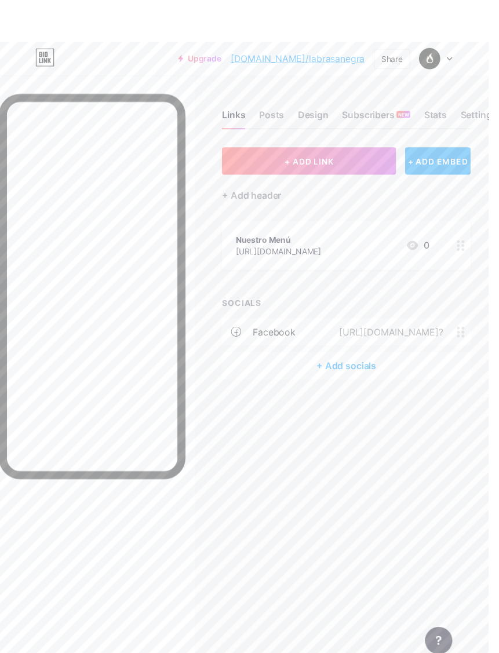
scroll to position [0, 9]
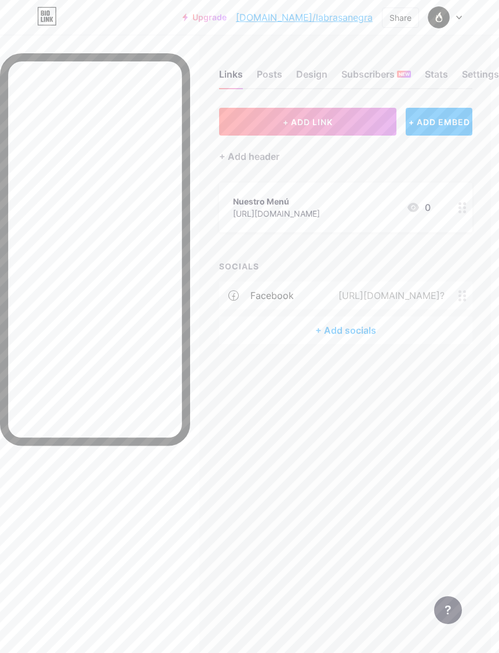
click at [346, 337] on div "+ Add socials" at bounding box center [345, 330] width 253 height 28
click at [345, 310] on div "Add" at bounding box center [344, 304] width 16 height 12
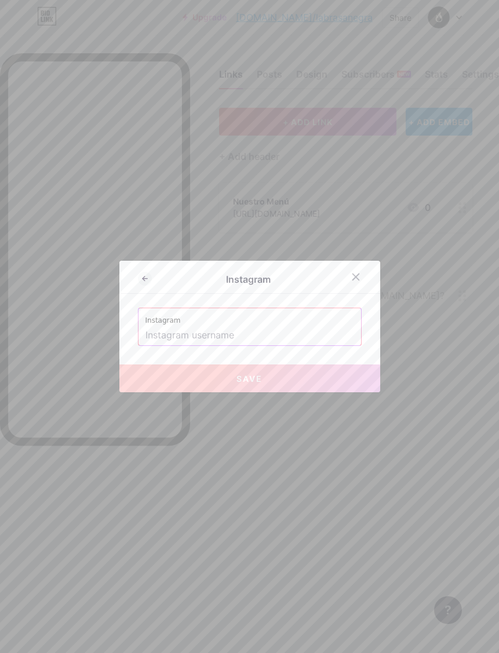
click at [276, 345] on input "text" at bounding box center [249, 336] width 209 height 20
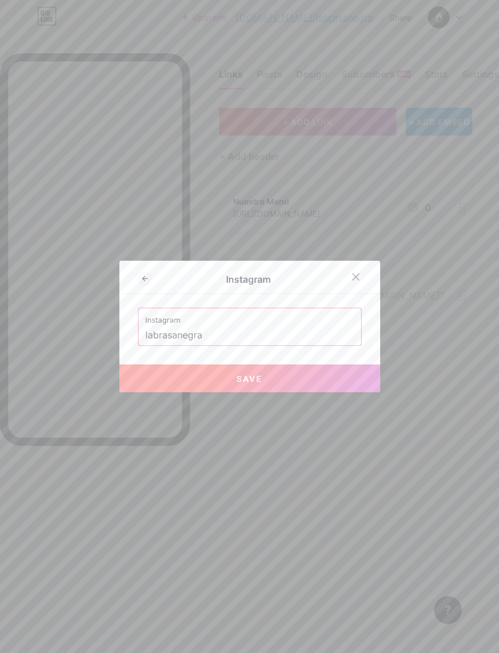
click at [287, 392] on button "Save" at bounding box center [249, 379] width 261 height 28
type input "[URL][DOMAIN_NAME]"
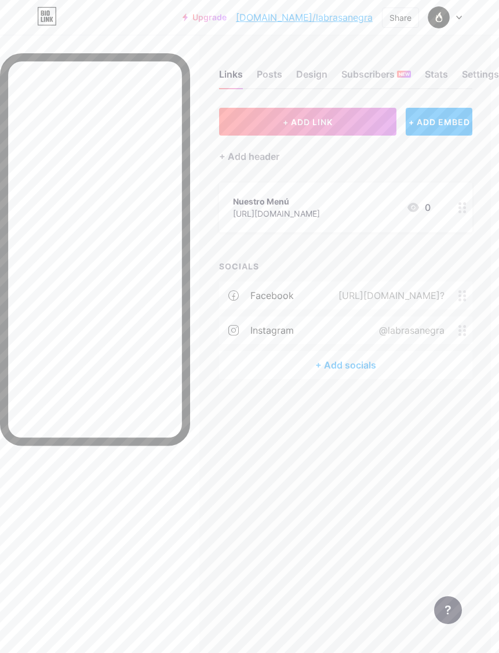
click at [353, 365] on div "+ Add socials" at bounding box center [345, 365] width 253 height 28
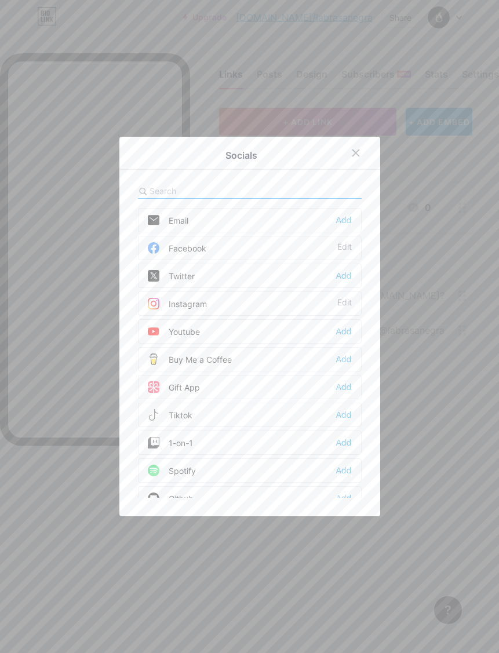
scroll to position [0, 0]
click at [337, 226] on div "Add" at bounding box center [344, 220] width 16 height 12
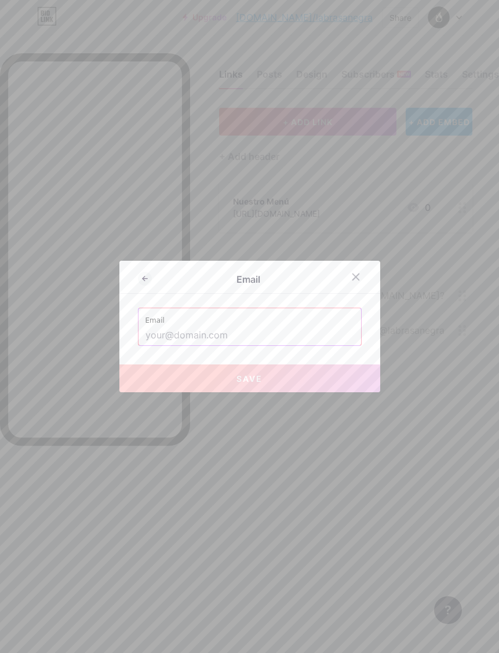
click at [308, 345] on input "text" at bounding box center [249, 336] width 209 height 20
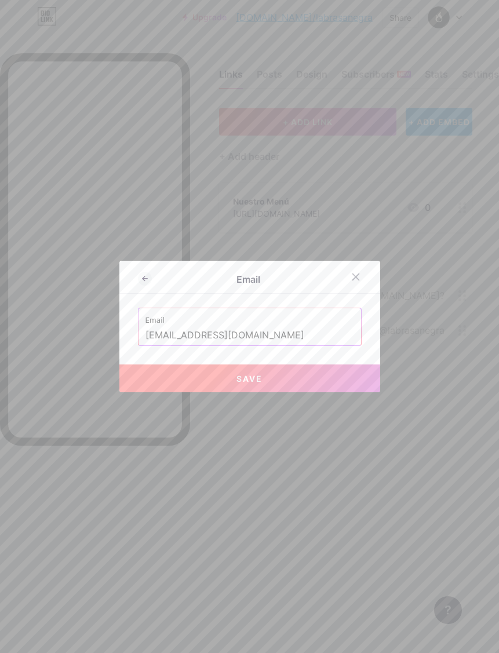
click at [324, 392] on button "Save" at bounding box center [249, 379] width 261 height 28
type input "mailto:[EMAIL_ADDRESS][DOMAIN_NAME]"
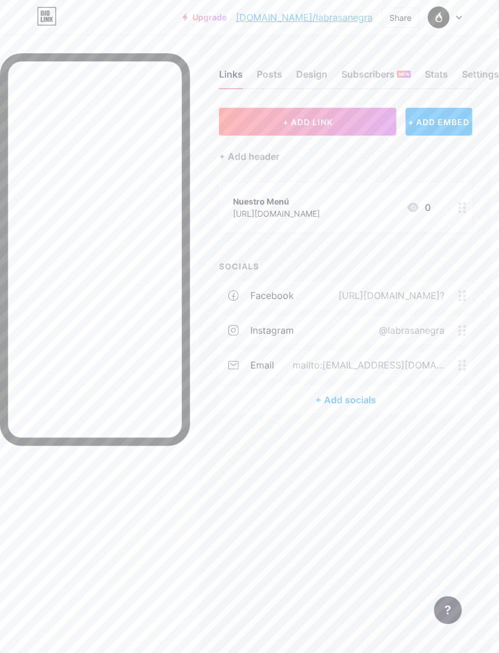
scroll to position [0, 9]
click at [269, 78] on div "Posts" at bounding box center [270, 77] width 26 height 21
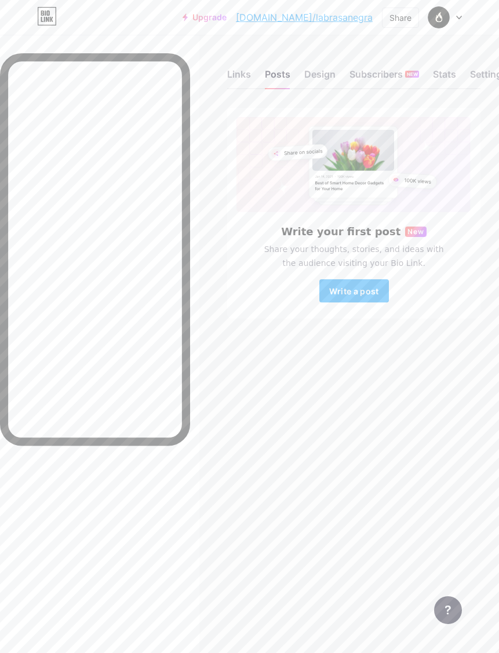
click at [326, 68] on div "Design" at bounding box center [319, 77] width 31 height 21
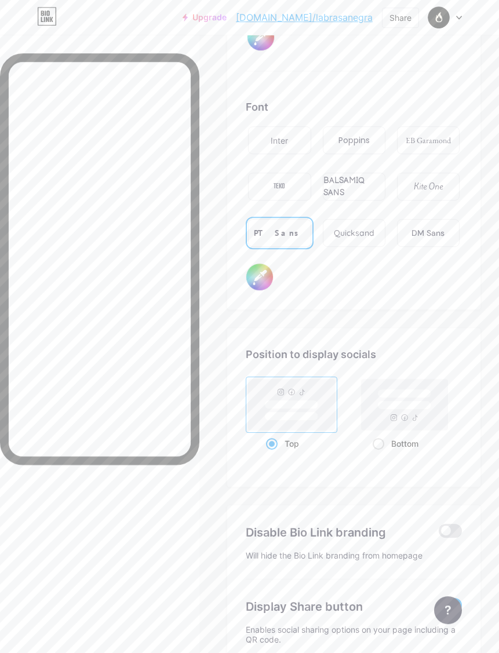
click at [380, 447] on span at bounding box center [379, 444] width 12 height 12
click at [380, 454] on input "Bottom" at bounding box center [377, 458] width 8 height 8
radio input "true"
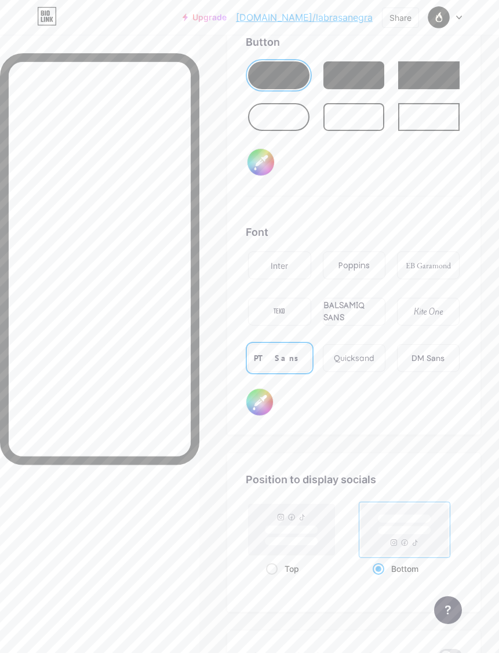
scroll to position [2412, 0]
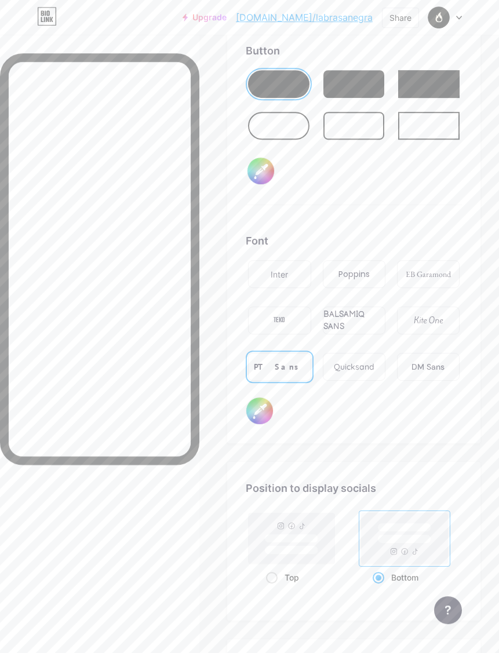
click at [294, 321] on div "TEKO" at bounding box center [279, 321] width 63 height 28
click at [363, 324] on div "BALSAMIQ SANS" at bounding box center [353, 320] width 61 height 24
click at [439, 316] on div "Kite One" at bounding box center [428, 321] width 29 height 12
click at [410, 361] on div "DM Sans" at bounding box center [428, 367] width 63 height 28
click at [282, 366] on div "PT Sans" at bounding box center [279, 367] width 51 height 12
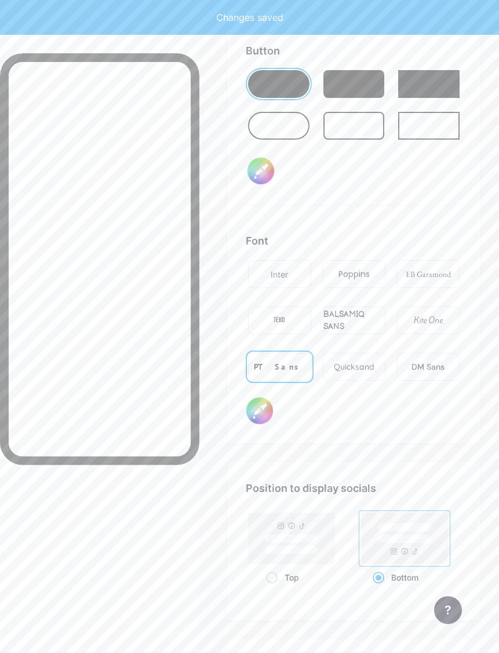
type input "#ffffff"
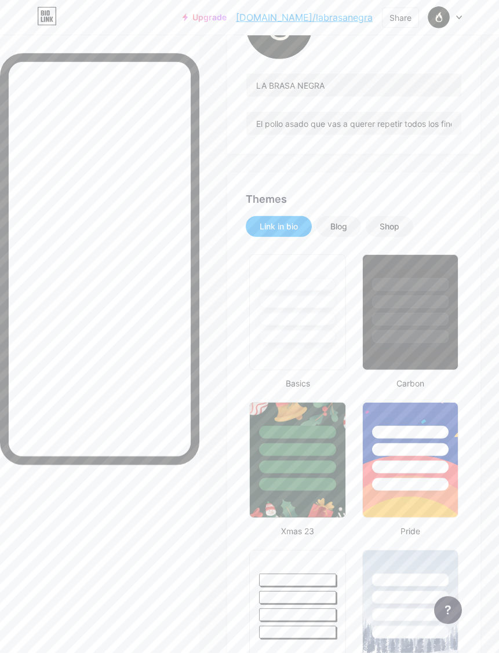
scroll to position [0, 0]
